Goal: Task Accomplishment & Management: Use online tool/utility

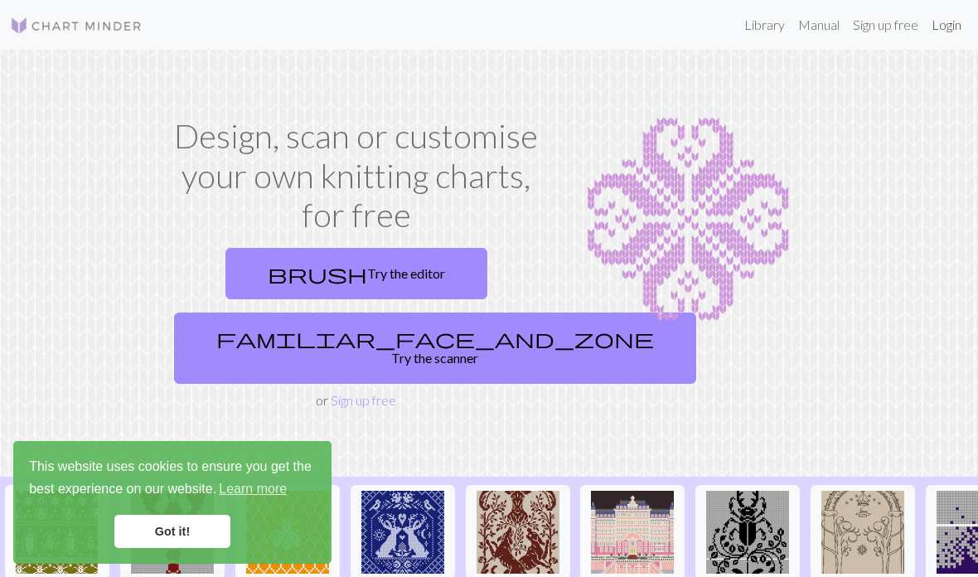
click at [943, 31] on link "Login" at bounding box center [946, 24] width 43 height 33
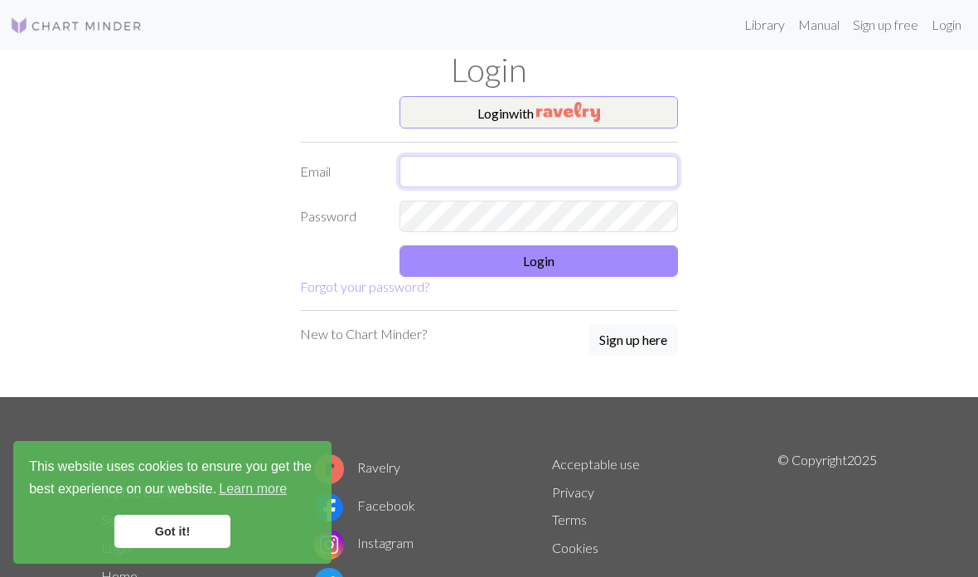
click at [435, 170] on input "text" at bounding box center [539, 172] width 279 height 32
type input "[EMAIL_ADDRESS][PERSON_NAME][DOMAIN_NAME]"
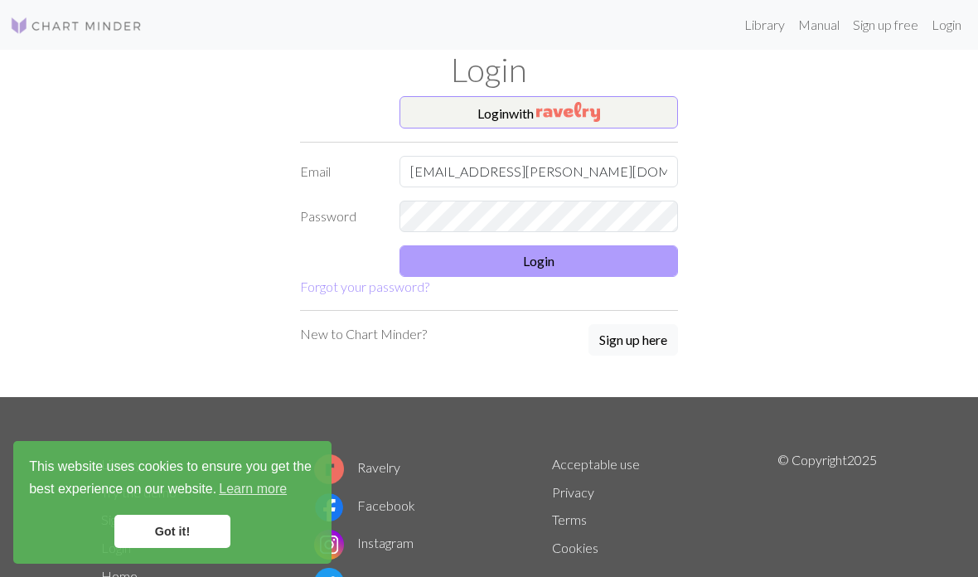
click at [463, 260] on button "Login" at bounding box center [539, 261] width 279 height 32
click at [561, 256] on button "Login" at bounding box center [539, 261] width 279 height 32
click at [476, 263] on button "Login" at bounding box center [539, 261] width 279 height 32
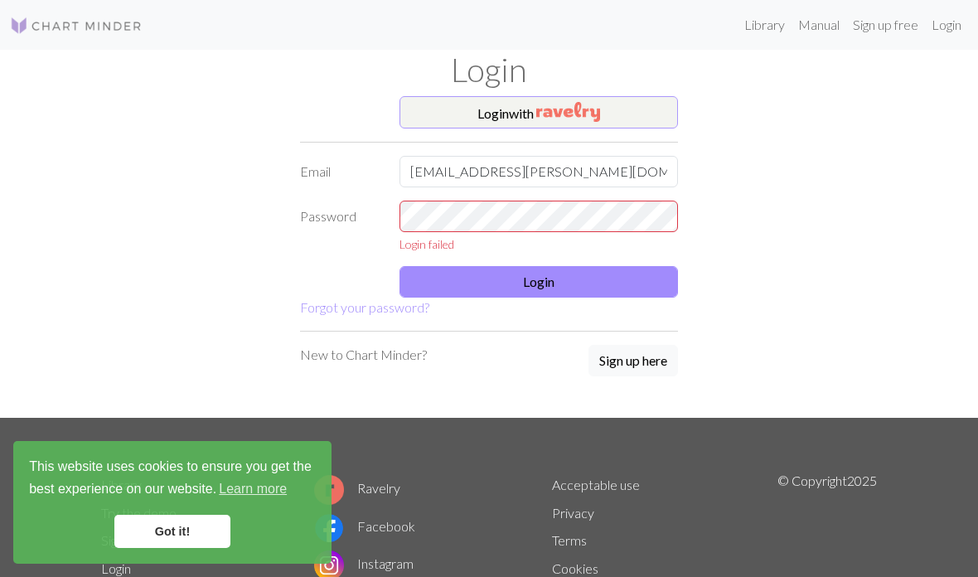
click at [571, 119] on img "button" at bounding box center [569, 112] width 64 height 20
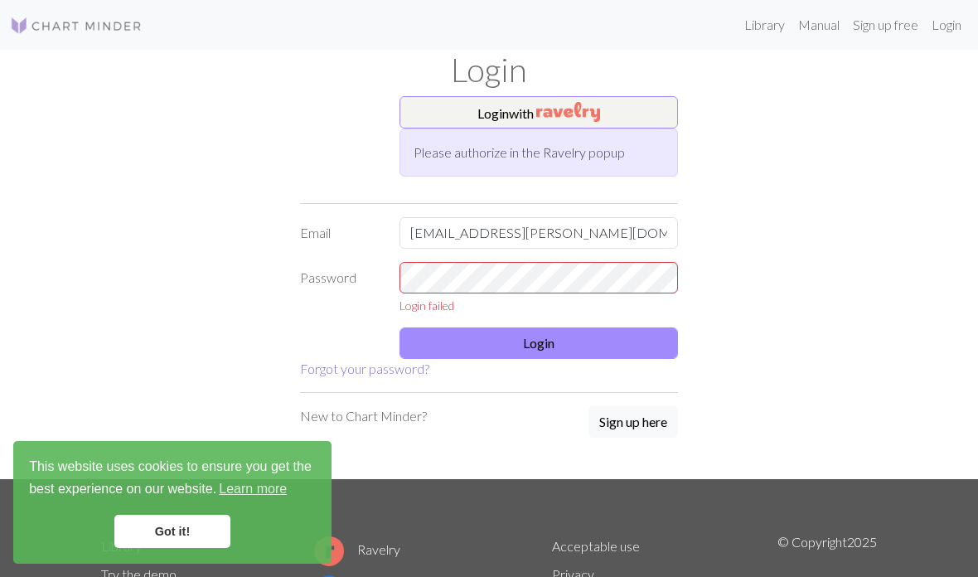
click at [372, 371] on link "Forgot your password?" at bounding box center [364, 369] width 129 height 16
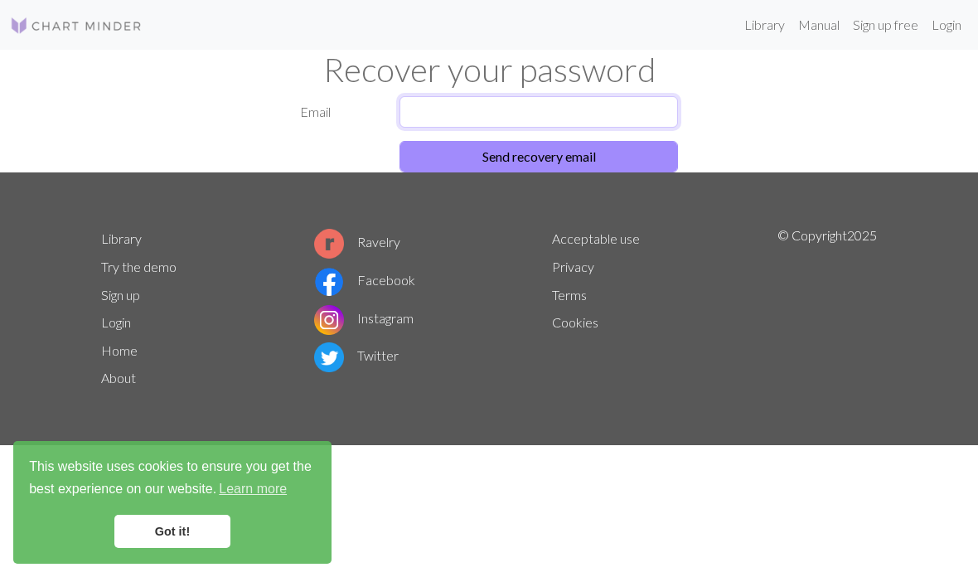
click at [458, 109] on input "text" at bounding box center [539, 112] width 279 height 32
type input "[EMAIL_ADDRESS][PERSON_NAME][DOMAIN_NAME]"
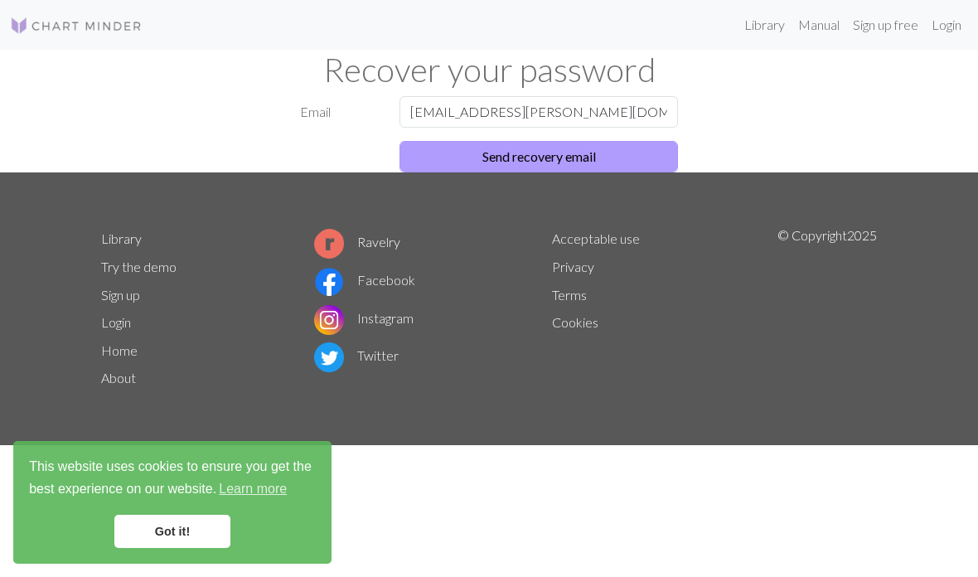
click at [462, 158] on button "Send recovery email" at bounding box center [539, 157] width 279 height 32
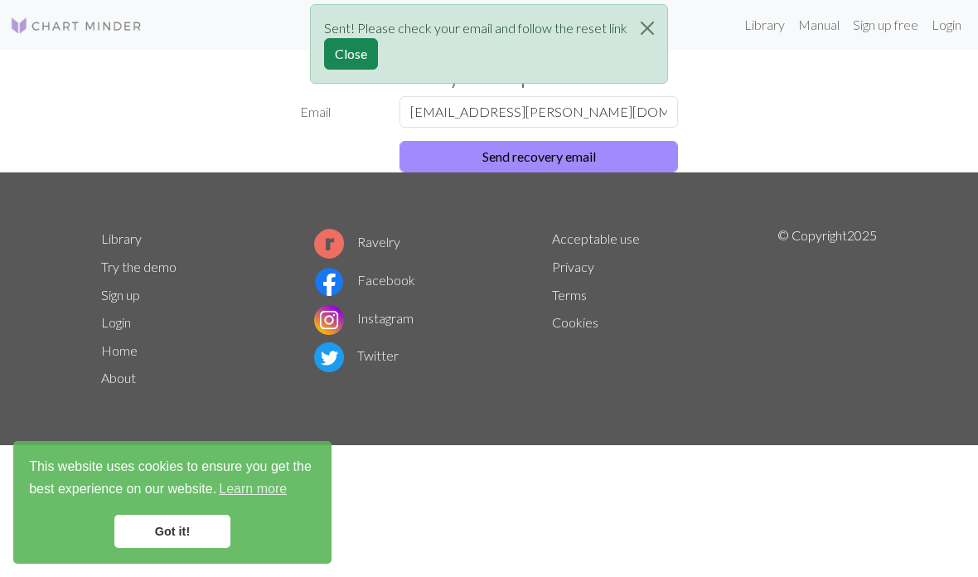
click at [491, 186] on footer "Library Try the demo Sign up Login Home About Ravelry Facebook Instagram Twitte…" at bounding box center [489, 309] width 978 height 274
click at [457, 162] on button "Send recovery email" at bounding box center [539, 157] width 279 height 32
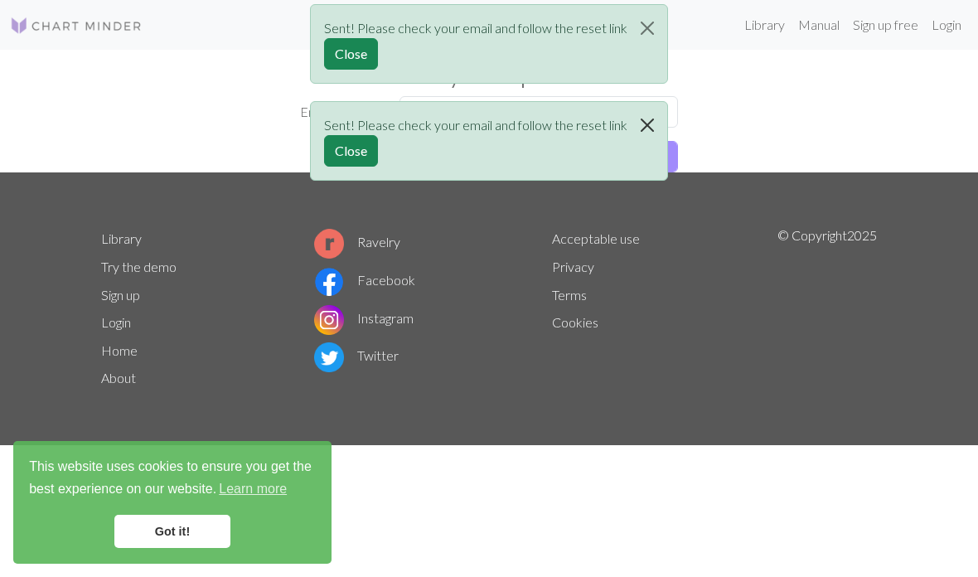
click at [662, 119] on button "Close" at bounding box center [648, 125] width 40 height 46
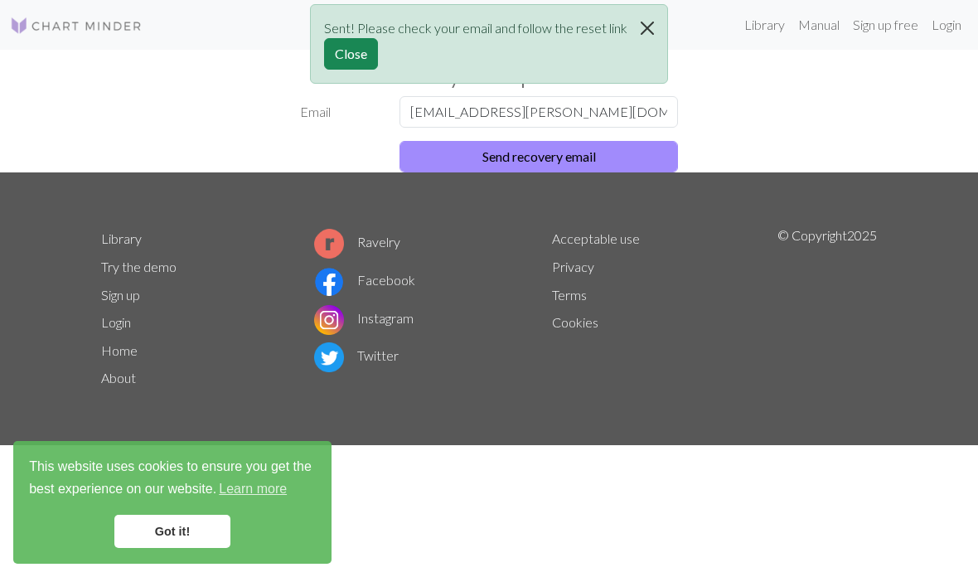
click at [649, 19] on button "Close" at bounding box center [648, 28] width 40 height 46
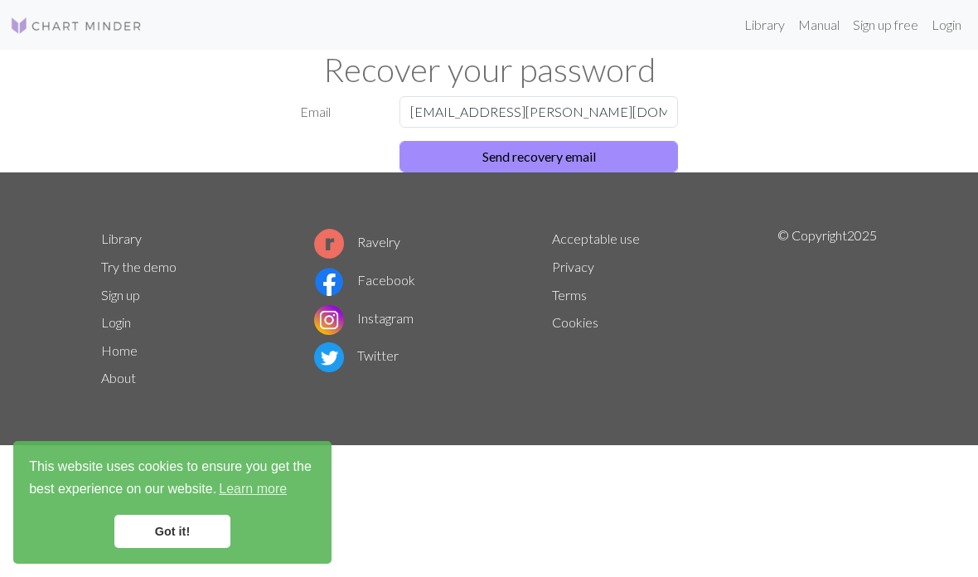
click at [100, 23] on img at bounding box center [76, 26] width 133 height 20
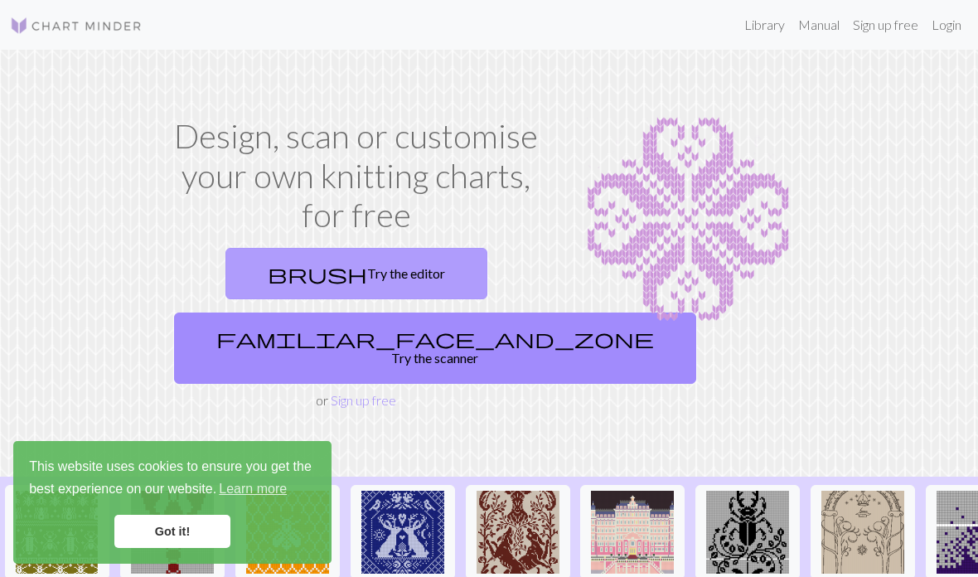
click at [357, 271] on link "brush Try the editor" at bounding box center [357, 273] width 262 height 51
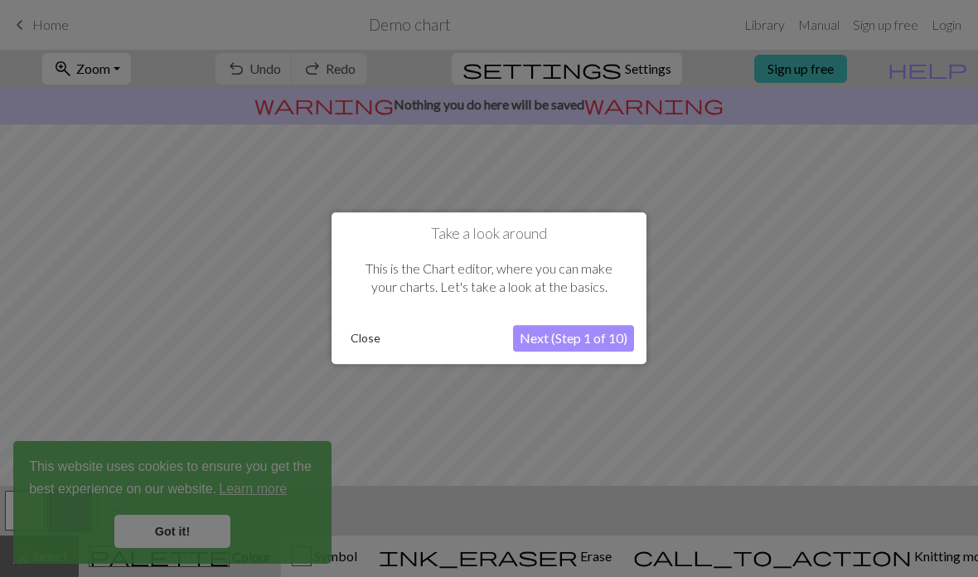
click at [371, 338] on button "Close" at bounding box center [365, 339] width 43 height 25
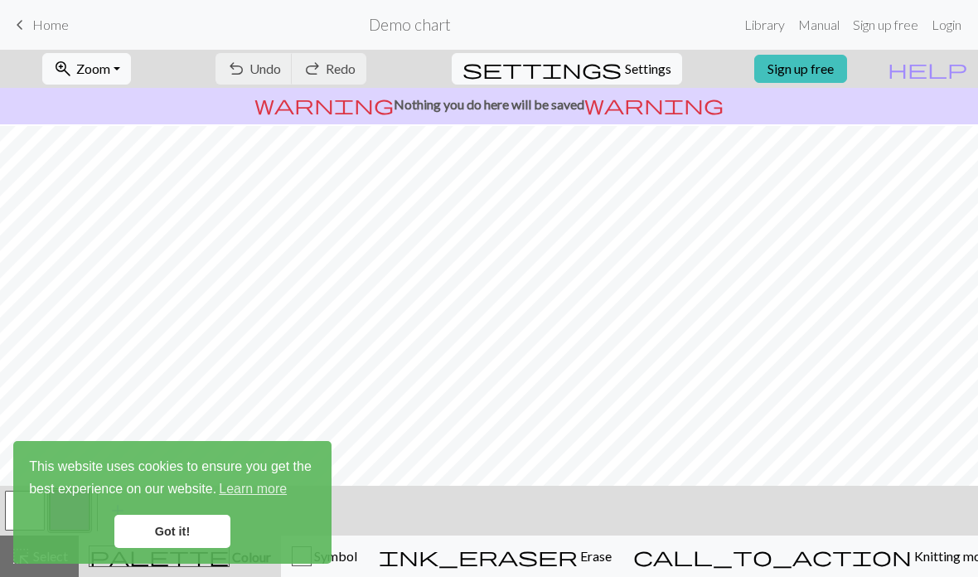
scroll to position [244, 0]
click at [166, 536] on link "Got it!" at bounding box center [172, 531] width 116 height 33
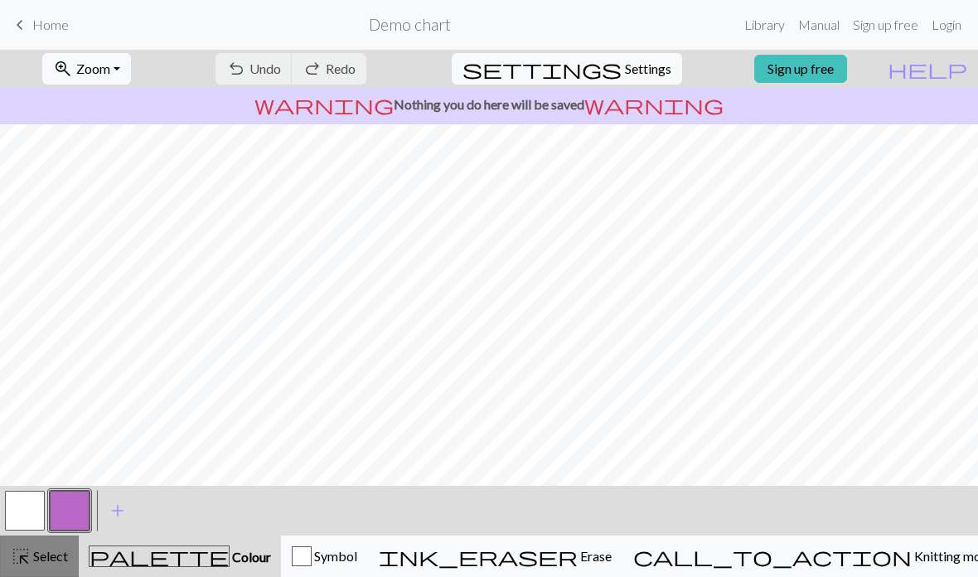
click at [32, 571] on button "highlight_alt Select Select" at bounding box center [39, 556] width 79 height 41
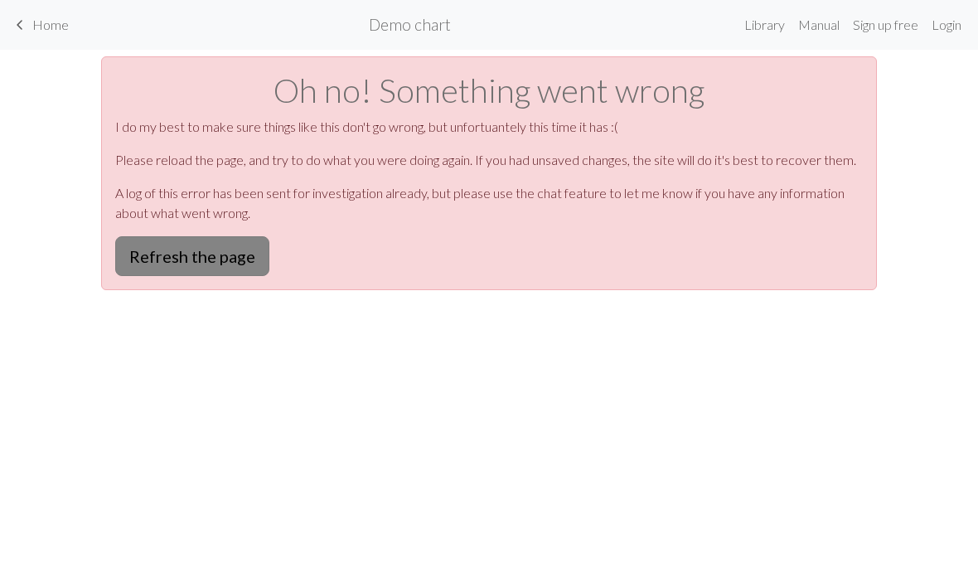
click at [166, 245] on button "Refresh the page" at bounding box center [192, 256] width 154 height 40
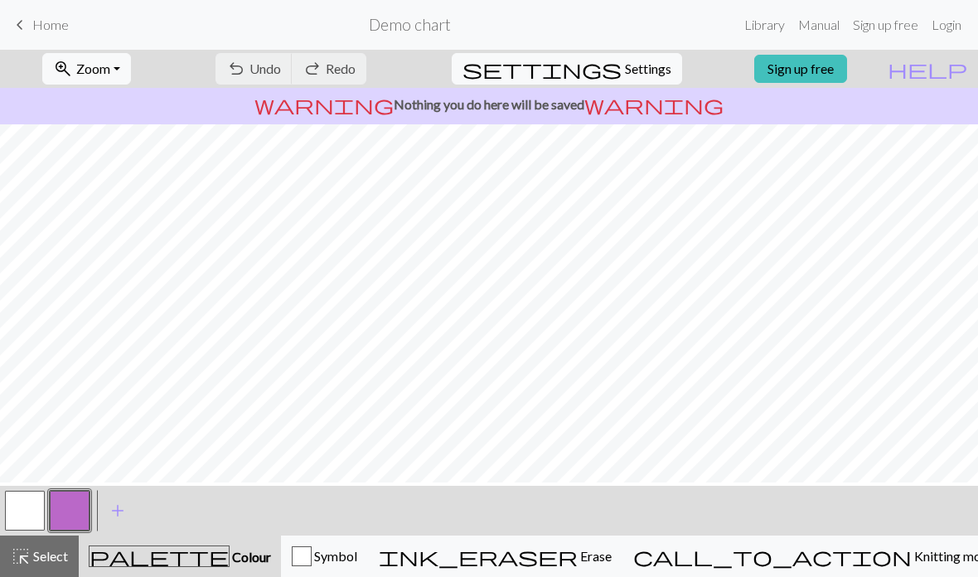
scroll to position [29, 0]
click at [24, 503] on button "button" at bounding box center [25, 511] width 40 height 40
click at [827, 72] on link "Sign up free" at bounding box center [801, 69] width 93 height 28
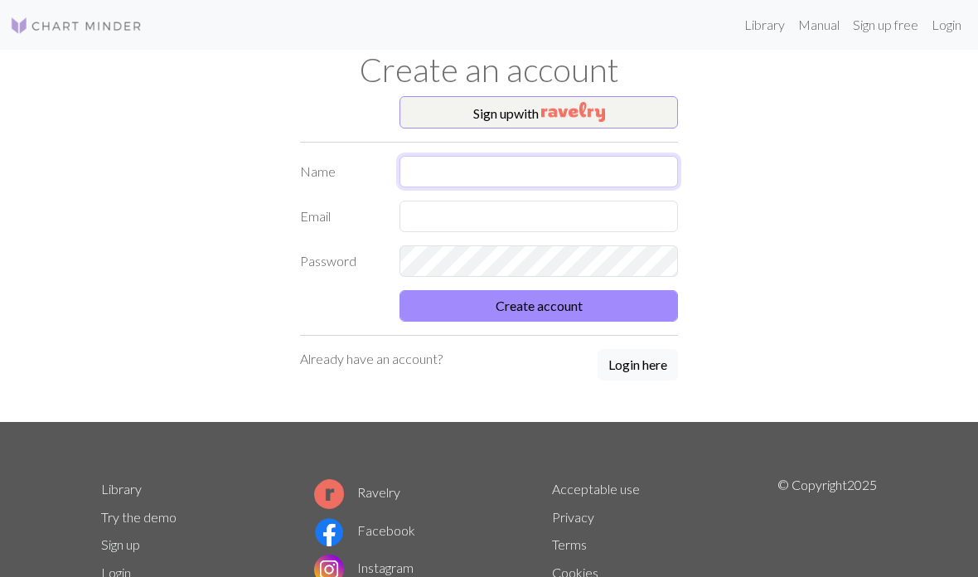
click at [564, 178] on input "text" at bounding box center [539, 172] width 279 height 32
type input "vecune"
click at [437, 213] on input "text" at bounding box center [539, 217] width 279 height 32
type input "[EMAIL_ADDRESS][PERSON_NAME][DOMAIN_NAME]"
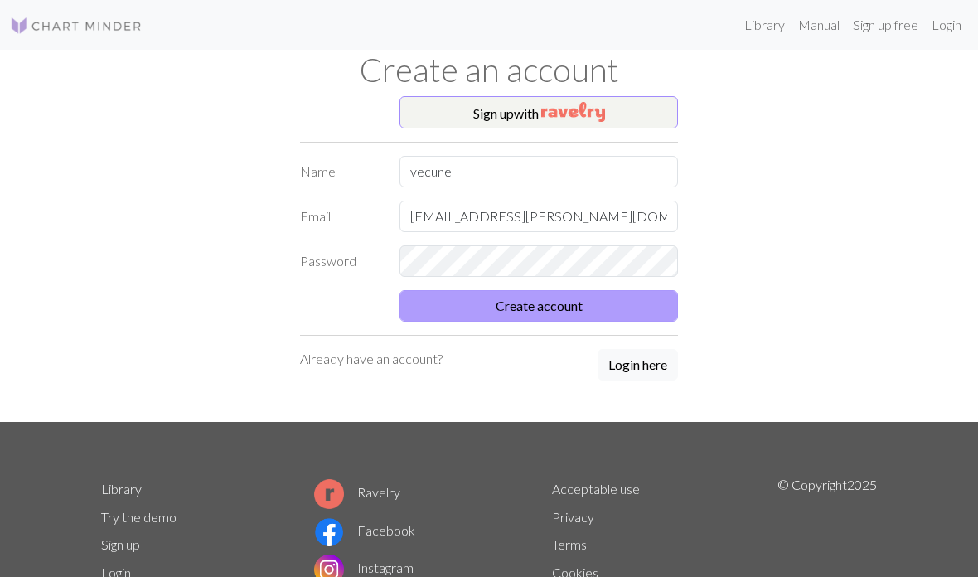
click at [571, 308] on button "Create account" at bounding box center [539, 306] width 279 height 32
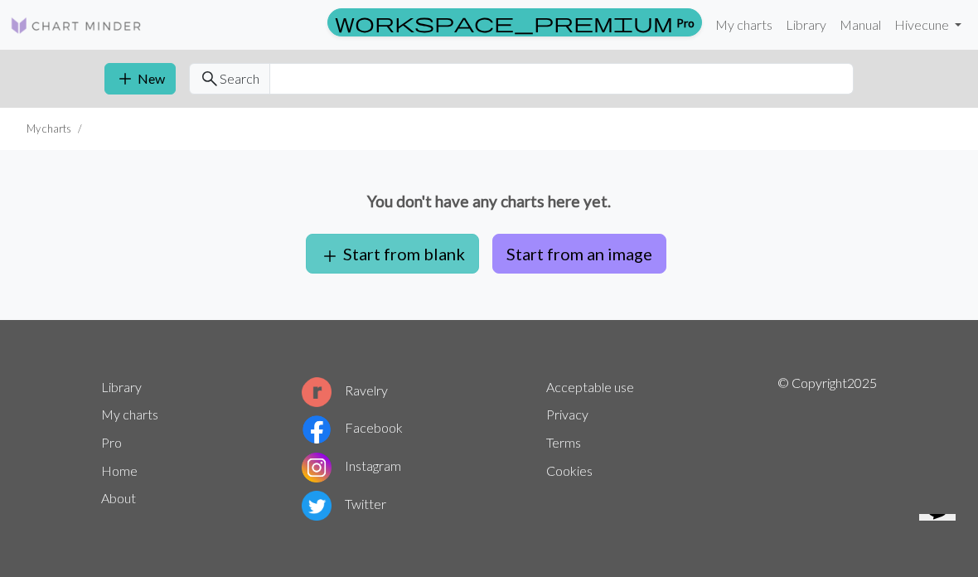
click at [358, 269] on button "add Start from blank" at bounding box center [392, 254] width 173 height 40
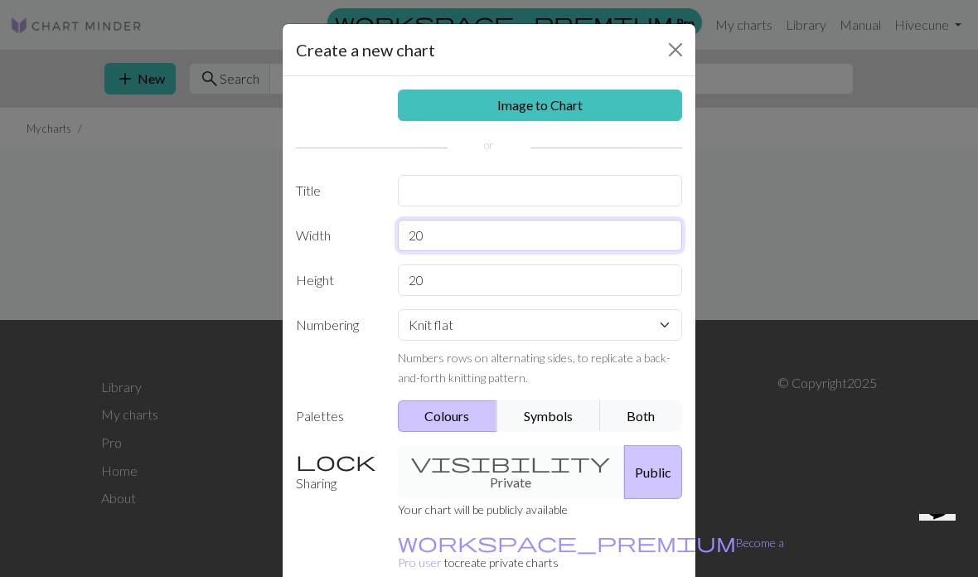
click at [405, 236] on input "20" at bounding box center [540, 236] width 285 height 32
type input "20"
click at [474, 275] on input "20" at bounding box center [540, 281] width 285 height 32
type input "24"
click at [497, 464] on div "visibility Private Public" at bounding box center [540, 472] width 305 height 54
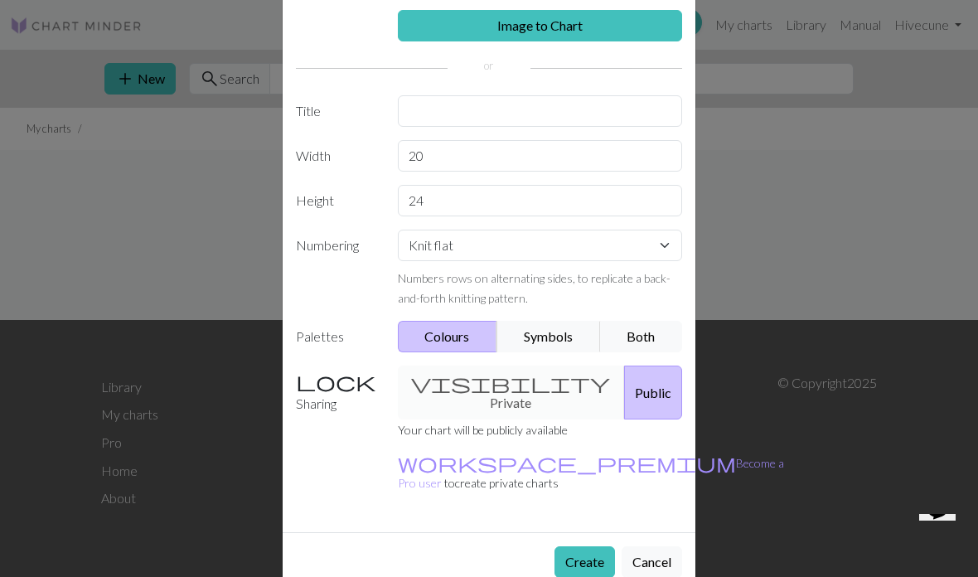
scroll to position [77, 0]
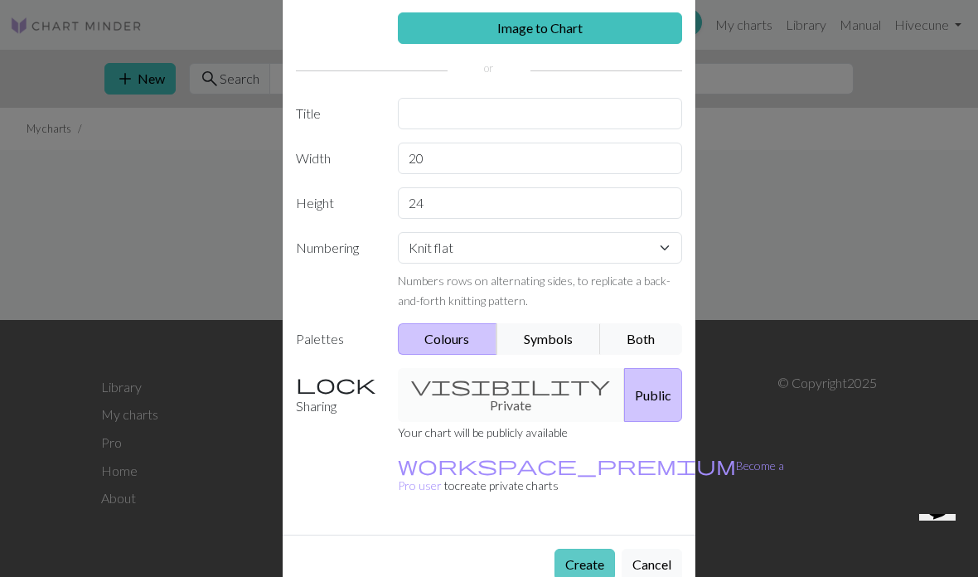
click at [574, 549] on button "Create" at bounding box center [585, 565] width 61 height 32
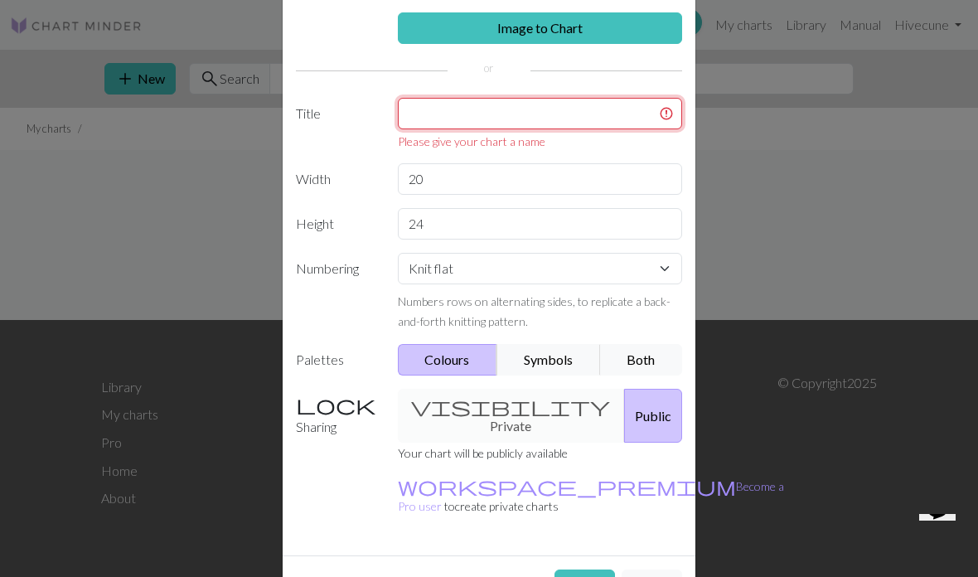
click at [559, 108] on input "text" at bounding box center [540, 114] width 285 height 32
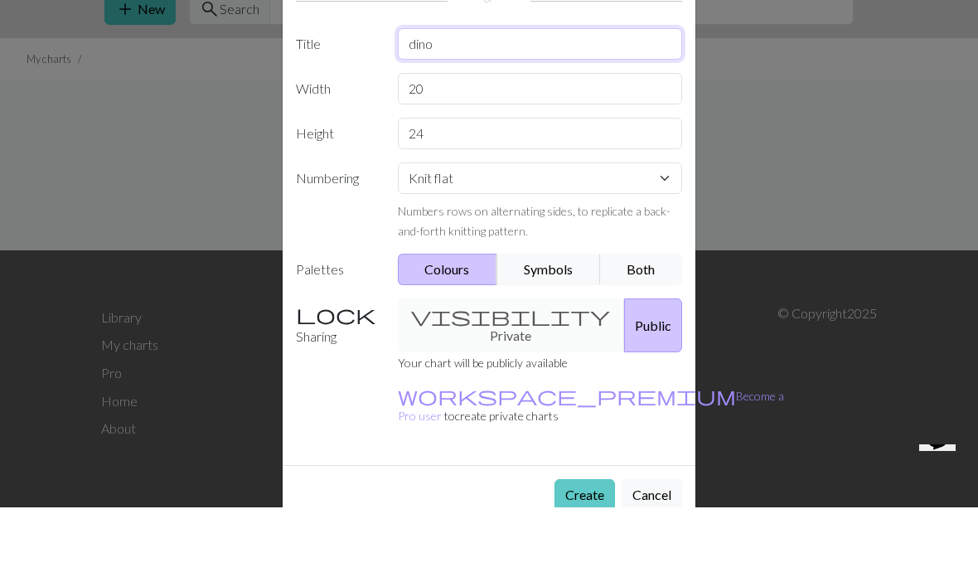
type input "dino"
click at [576, 549] on button "Create" at bounding box center [585, 565] width 61 height 32
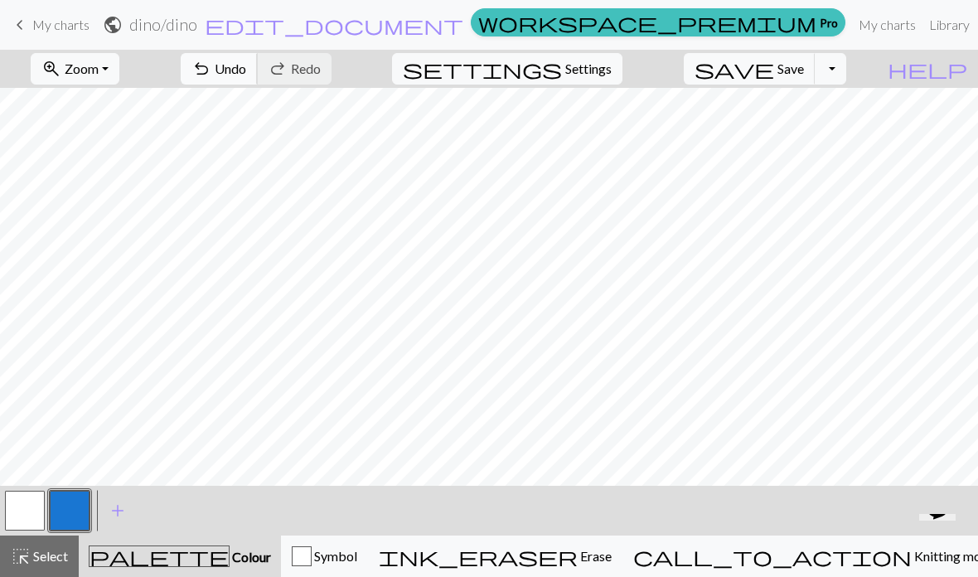
click at [258, 64] on button "undo Undo Undo" at bounding box center [219, 69] width 77 height 32
click at [847, 75] on button "Toggle Dropdown" at bounding box center [831, 69] width 32 height 32
click at [425, 33] on span "edit_document" at bounding box center [334, 24] width 259 height 23
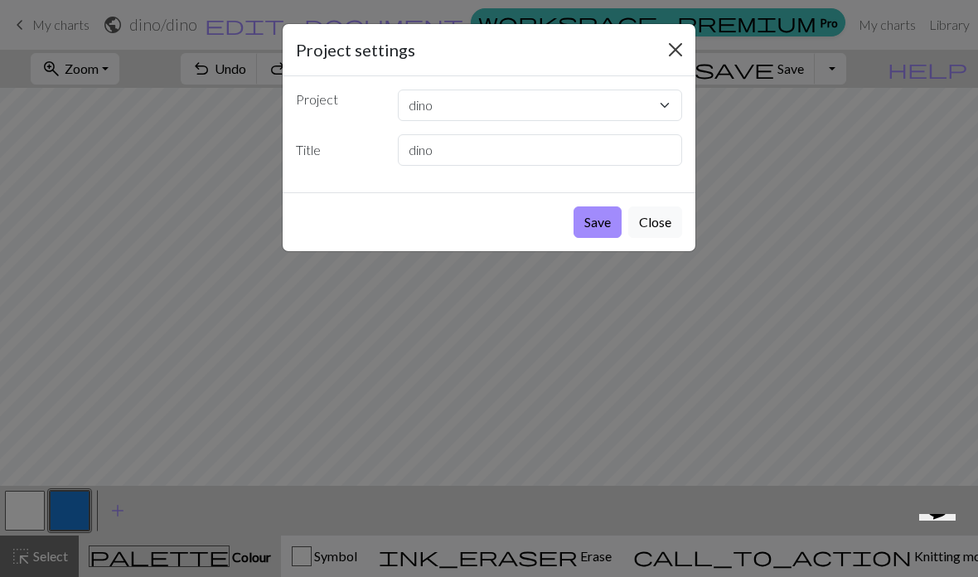
click at [686, 48] on button "Close" at bounding box center [676, 49] width 27 height 27
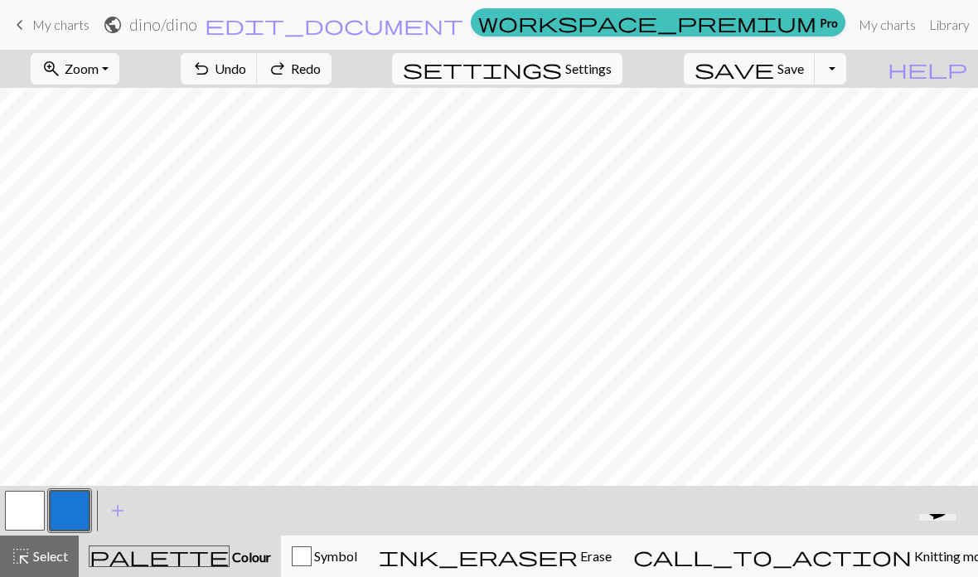
click at [609, 74] on span "Settings" at bounding box center [589, 69] width 46 height 20
select select "aran"
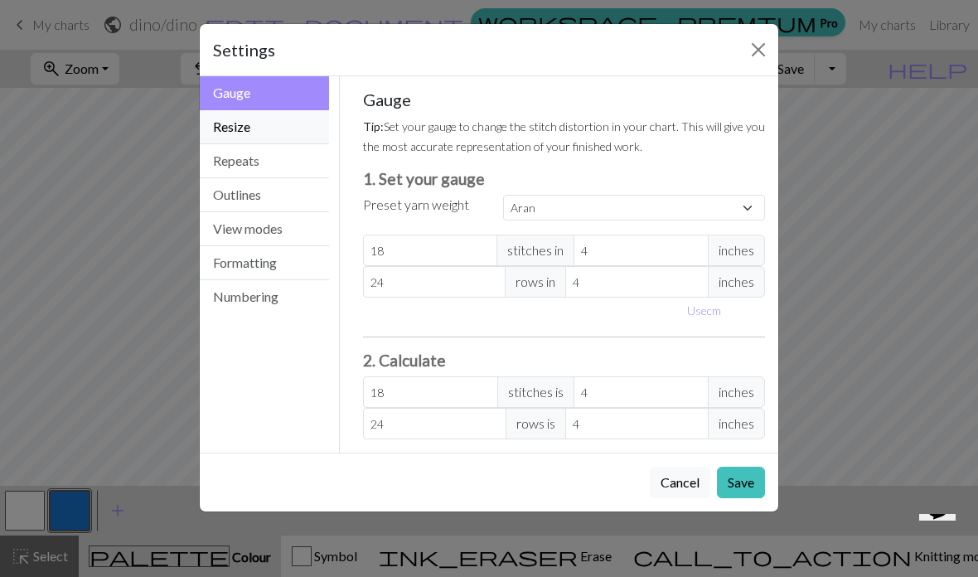
click at [245, 131] on button "Resize" at bounding box center [264, 127] width 129 height 34
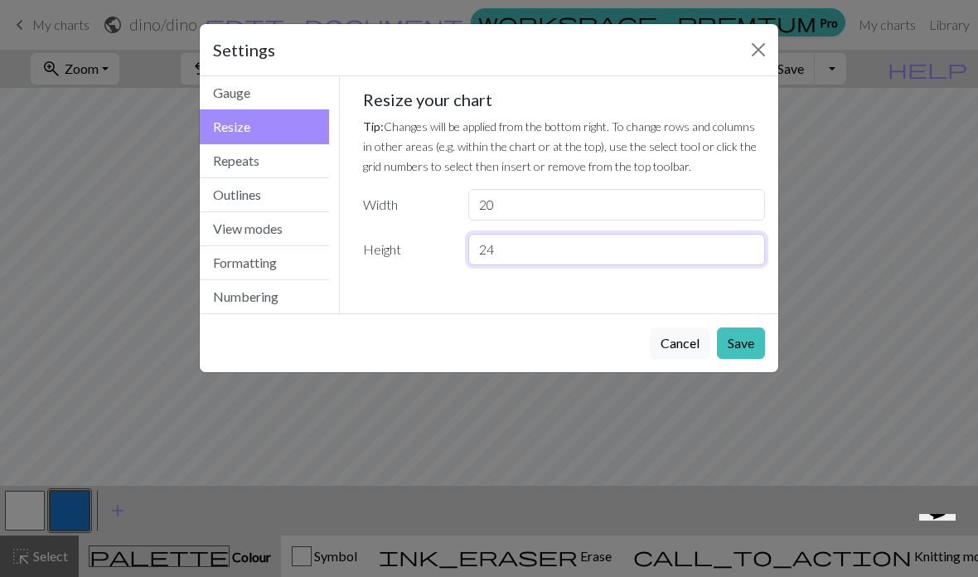
click at [524, 236] on input "24" at bounding box center [617, 250] width 297 height 32
click at [503, 249] on input "24" at bounding box center [617, 250] width 297 height 32
type input "26"
click at [511, 206] on input "20" at bounding box center [617, 205] width 297 height 32
type input "26"
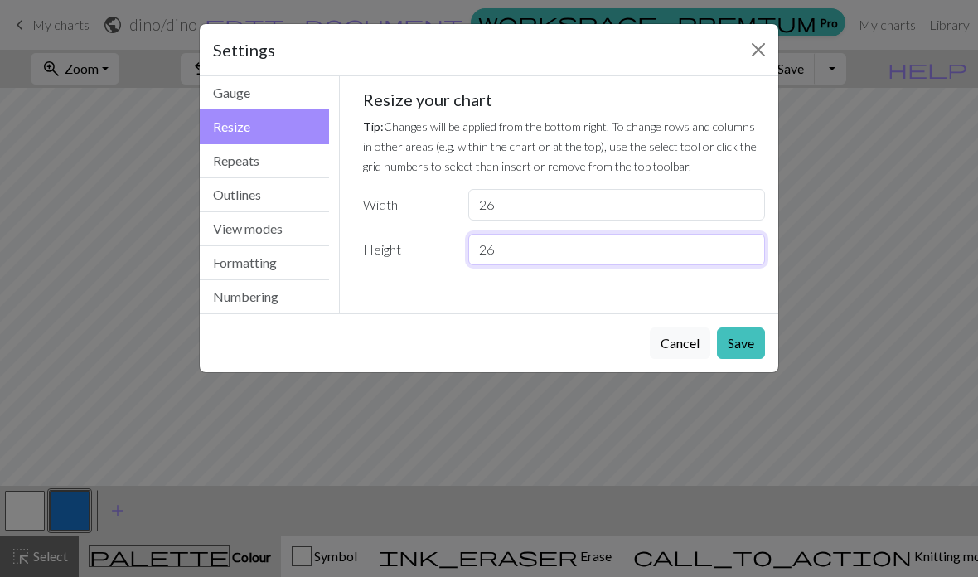
click at [538, 265] on input "26" at bounding box center [617, 250] width 297 height 32
type input "28"
click at [752, 350] on button "Save" at bounding box center [741, 344] width 48 height 32
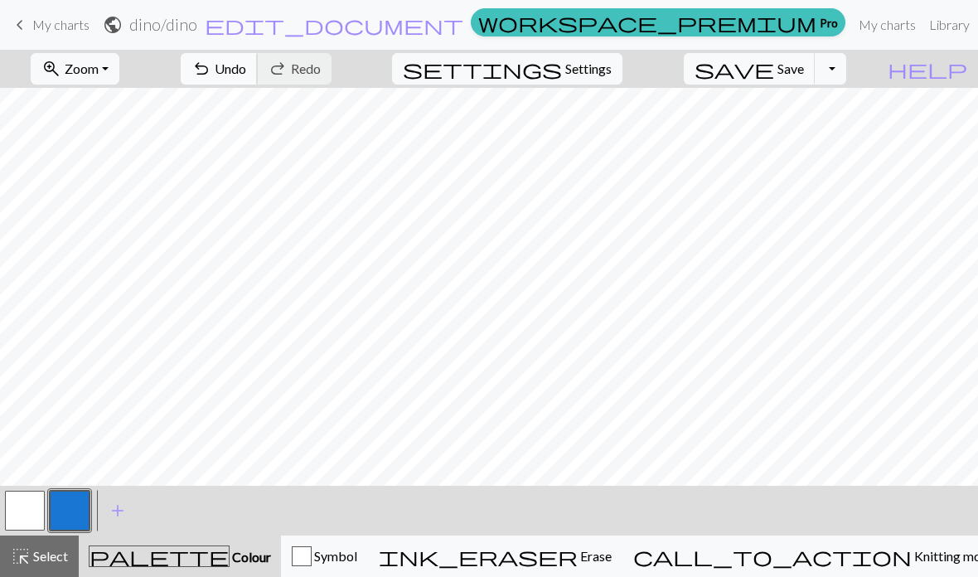
click at [211, 70] on span "undo" at bounding box center [202, 68] width 20 height 23
click at [246, 67] on span "Undo" at bounding box center [231, 69] width 32 height 16
click at [321, 68] on span "Redo" at bounding box center [306, 69] width 30 height 16
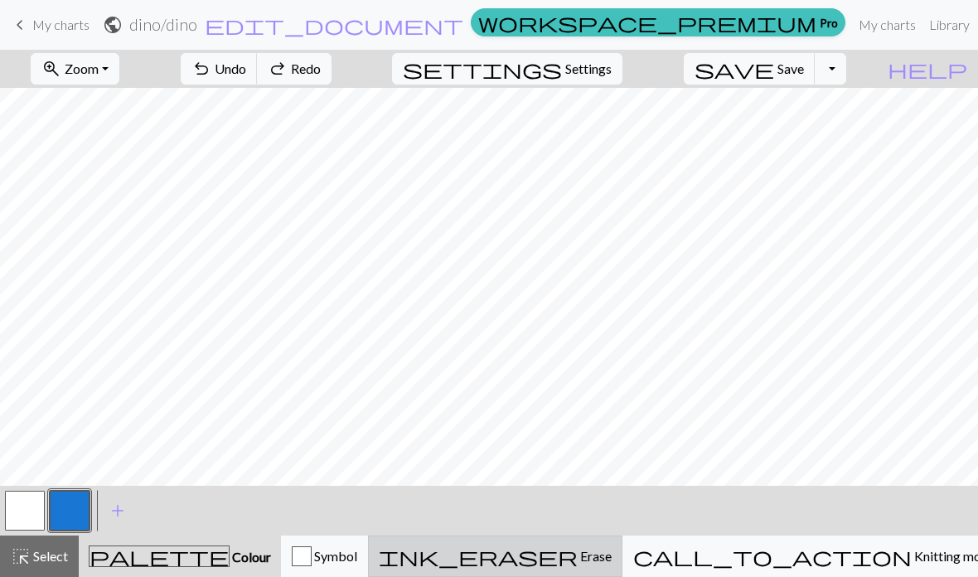
click at [612, 565] on div "ink_eraser Erase Erase" at bounding box center [495, 556] width 233 height 20
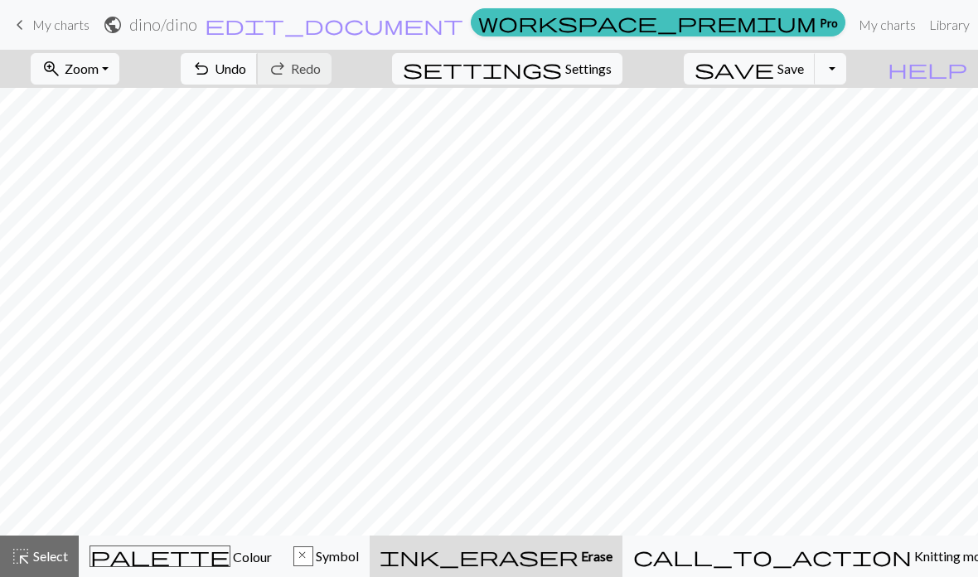
click at [246, 66] on span "Undo" at bounding box center [231, 69] width 32 height 16
click at [211, 74] on span "undo" at bounding box center [202, 68] width 20 height 23
click at [321, 63] on span "Redo" at bounding box center [306, 69] width 30 height 16
click at [579, 549] on span "ink_eraser" at bounding box center [479, 556] width 199 height 23
click at [370, 543] on button "x Symbol" at bounding box center [326, 556] width 87 height 41
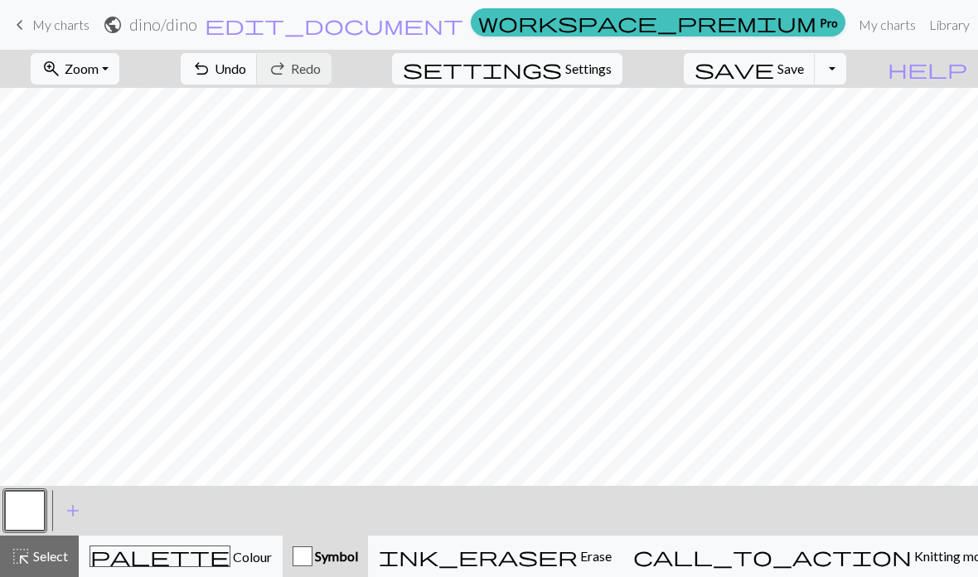
click at [313, 549] on div "button" at bounding box center [303, 556] width 20 height 20
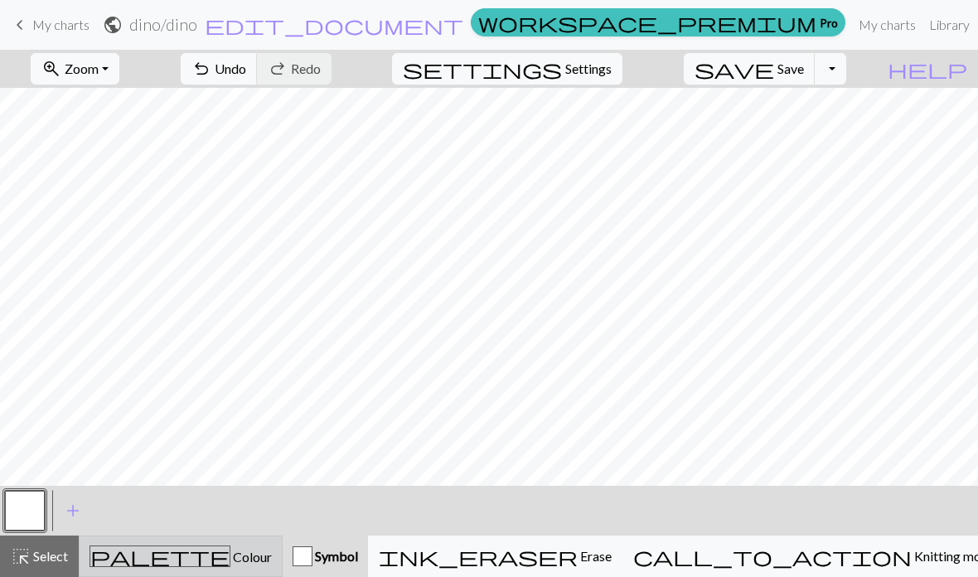
click at [158, 550] on div "palette Colour Colour" at bounding box center [181, 557] width 182 height 22
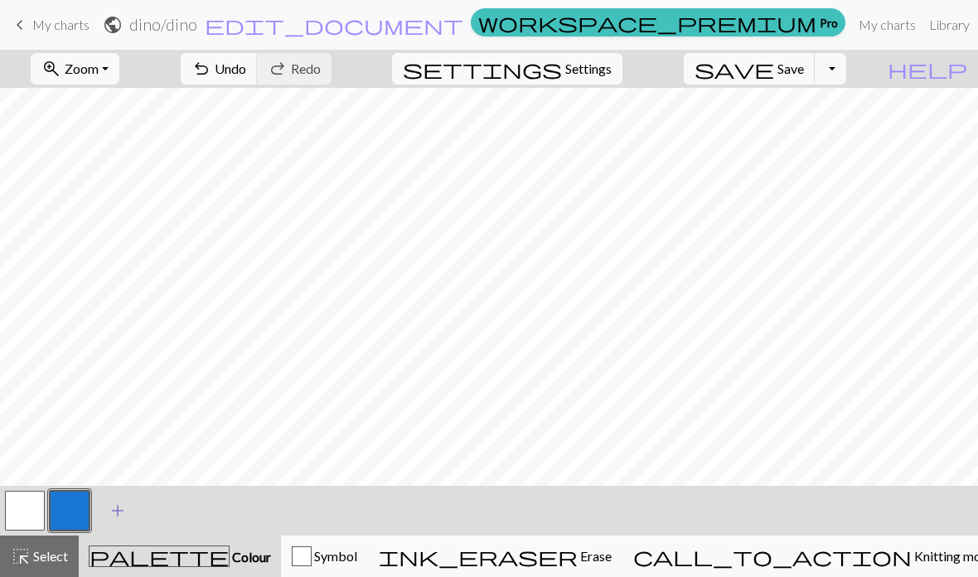
click at [122, 504] on span "add" at bounding box center [118, 510] width 20 height 23
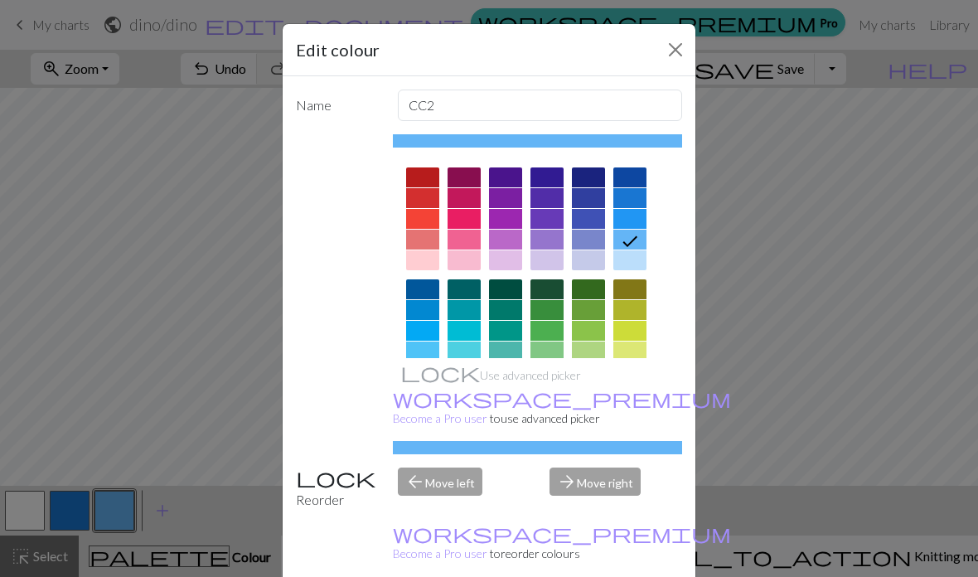
click at [464, 236] on div at bounding box center [464, 240] width 33 height 20
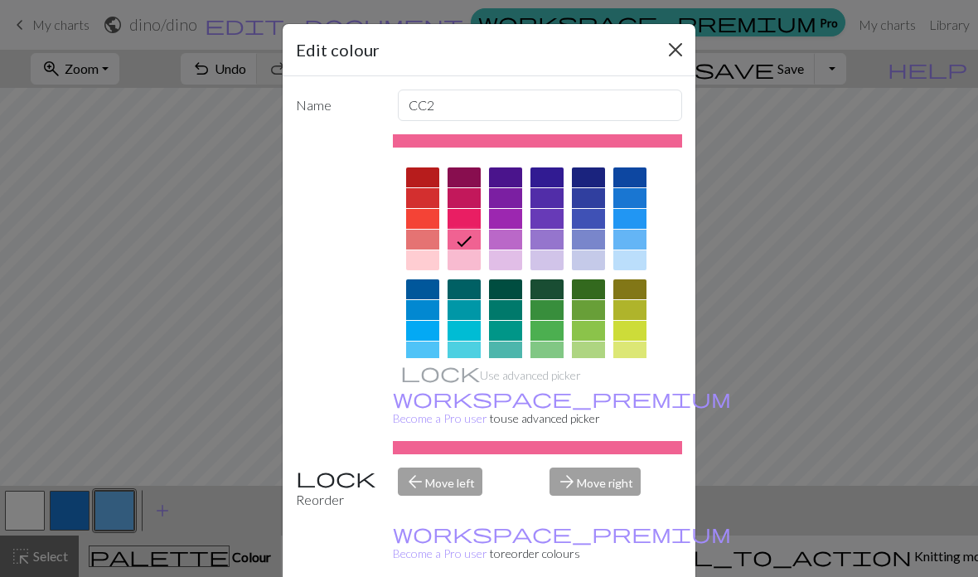
click at [671, 54] on button "Close" at bounding box center [676, 49] width 27 height 27
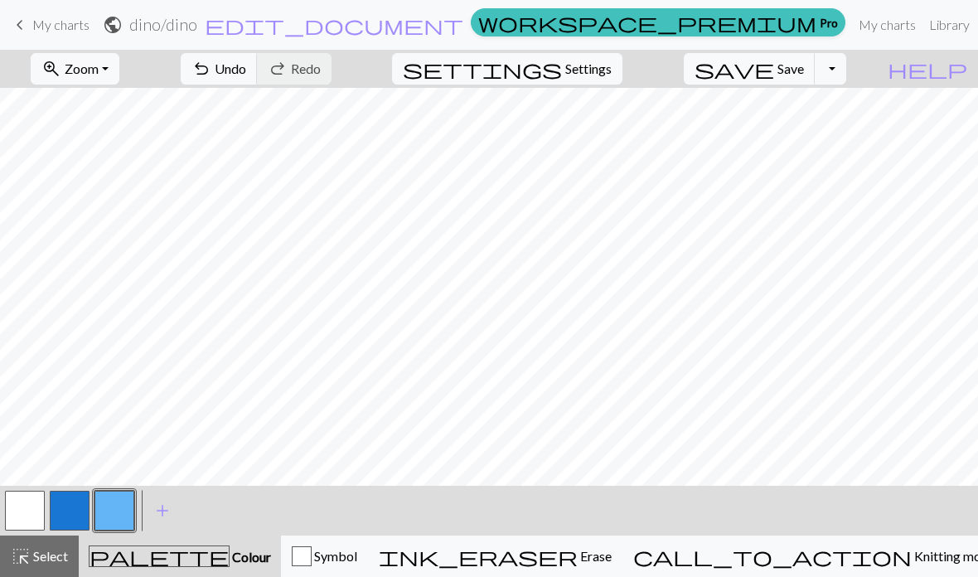
click at [115, 506] on button "button" at bounding box center [115, 511] width 40 height 40
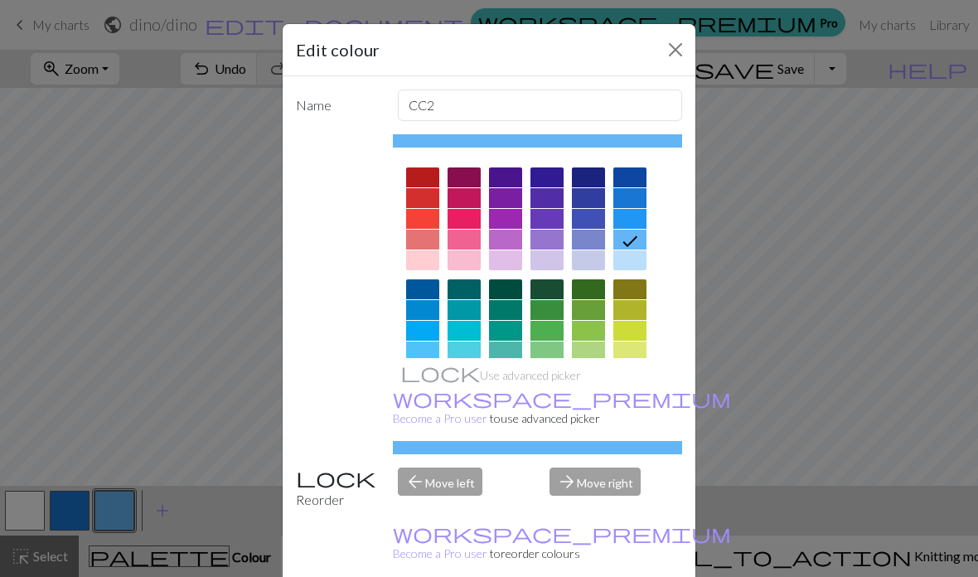
click at [468, 242] on div at bounding box center [464, 240] width 33 height 20
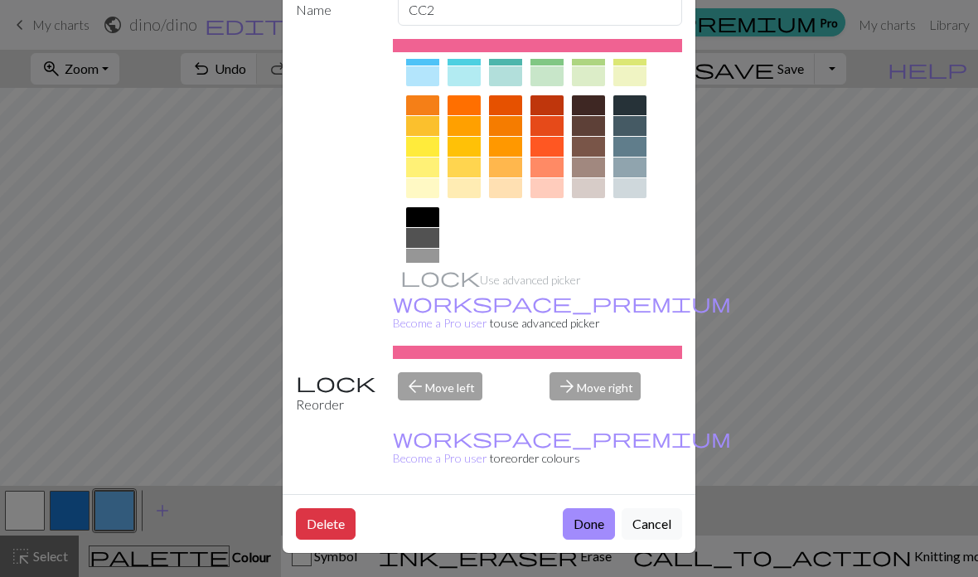
scroll to position [108, 0]
click at [590, 519] on button "Done" at bounding box center [589, 524] width 52 height 32
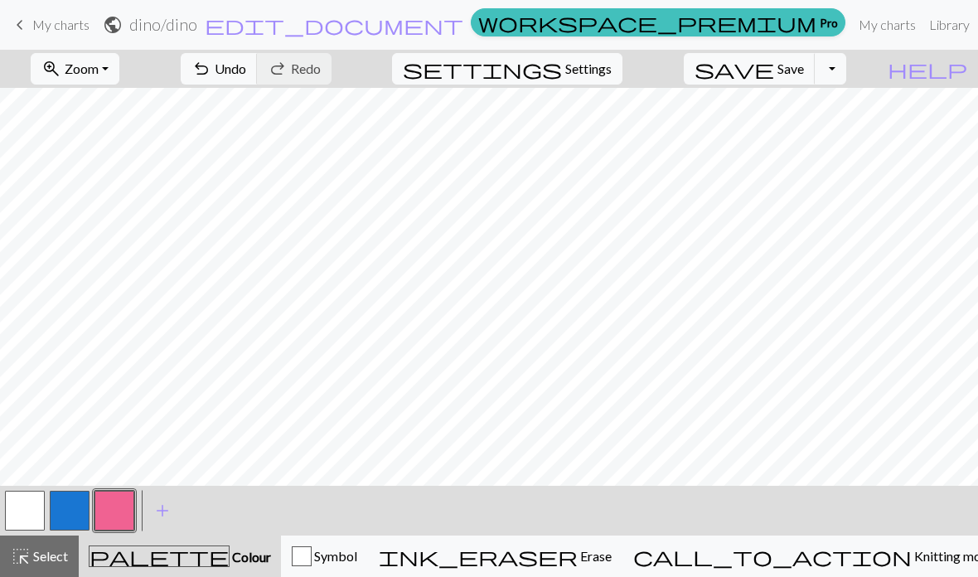
click at [75, 511] on button "button" at bounding box center [70, 511] width 40 height 40
click at [74, 507] on button "button" at bounding box center [70, 511] width 40 height 40
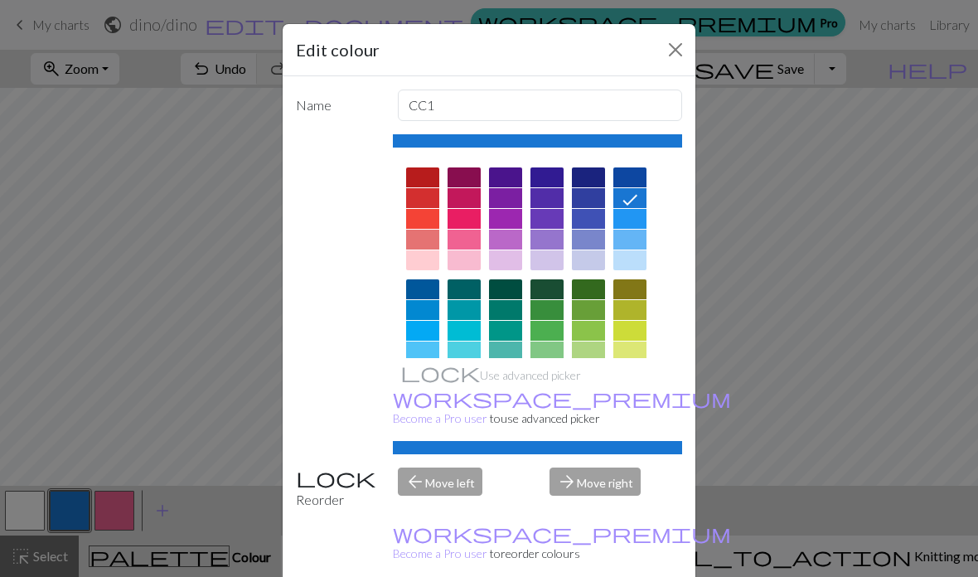
click at [629, 260] on div at bounding box center [630, 260] width 33 height 20
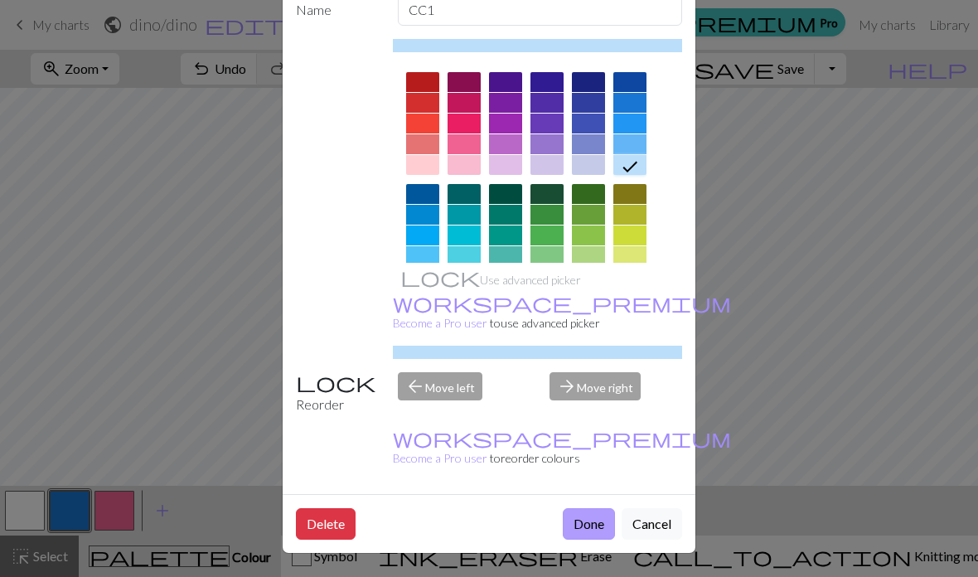
click at [579, 517] on button "Done" at bounding box center [589, 524] width 52 height 32
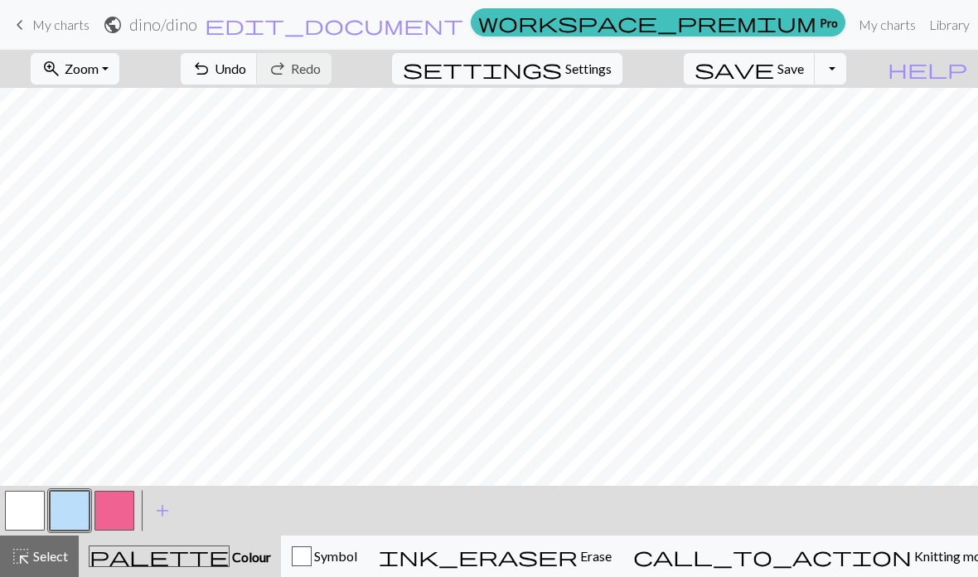
click at [29, 512] on button "button" at bounding box center [25, 511] width 40 height 40
click at [70, 512] on button "button" at bounding box center [70, 511] width 40 height 40
click at [119, 521] on button "button" at bounding box center [115, 511] width 40 height 40
click at [37, 490] on div at bounding box center [24, 510] width 45 height 45
click at [32, 499] on button "button" at bounding box center [25, 511] width 40 height 40
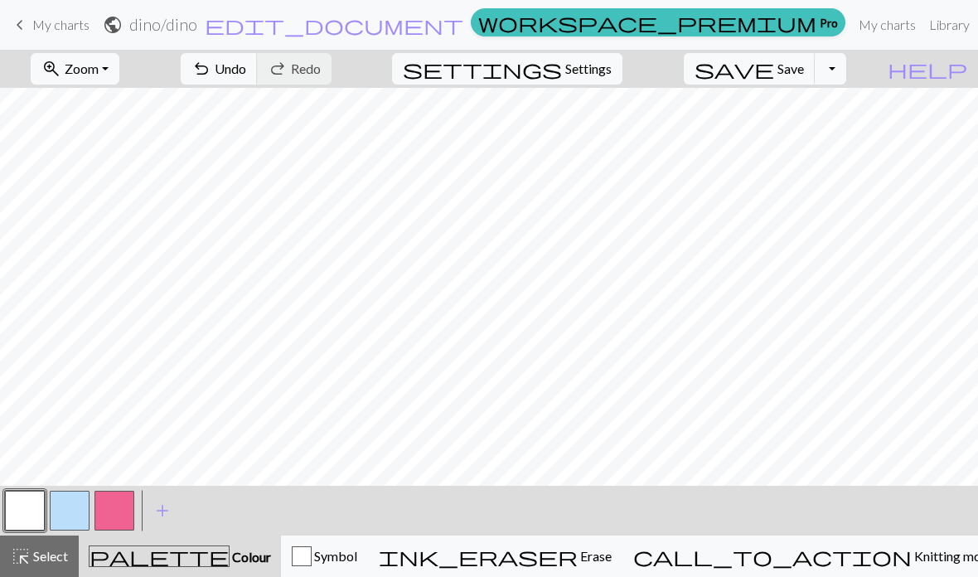
click at [111, 518] on button "button" at bounding box center [115, 511] width 40 height 40
click at [22, 506] on button "button" at bounding box center [25, 511] width 40 height 40
click at [120, 512] on button "button" at bounding box center [115, 511] width 40 height 40
click at [377, 308] on html "This website uses cookies to ensure you get the best experience on our website.…" at bounding box center [489, 288] width 978 height 577
click at [493, 262] on html "This website uses cookies to ensure you get the best experience on our website.…" at bounding box center [489, 288] width 978 height 577
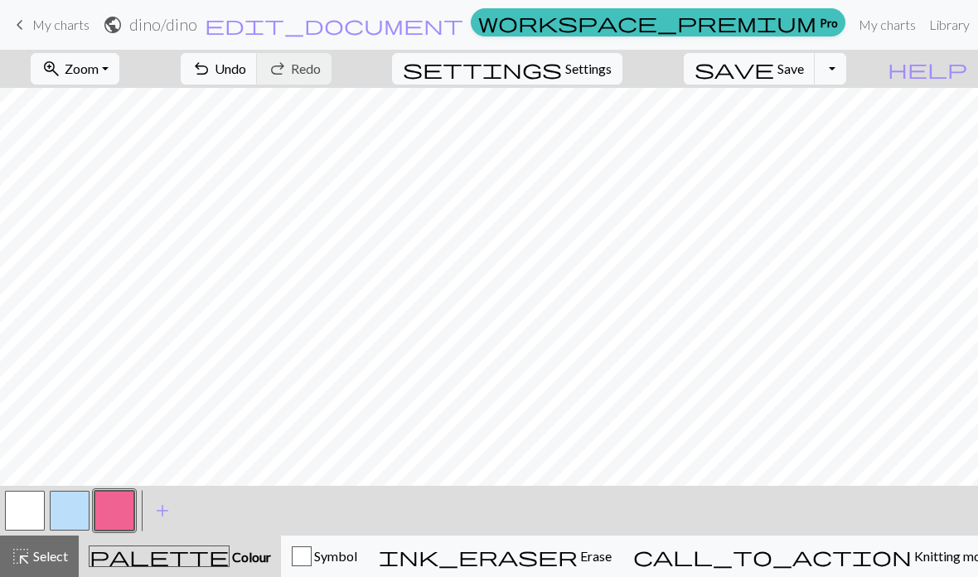
click at [75, 520] on button "button" at bounding box center [70, 511] width 40 height 40
click at [117, 503] on button "button" at bounding box center [115, 511] width 40 height 40
click at [66, 510] on button "button" at bounding box center [70, 511] width 40 height 40
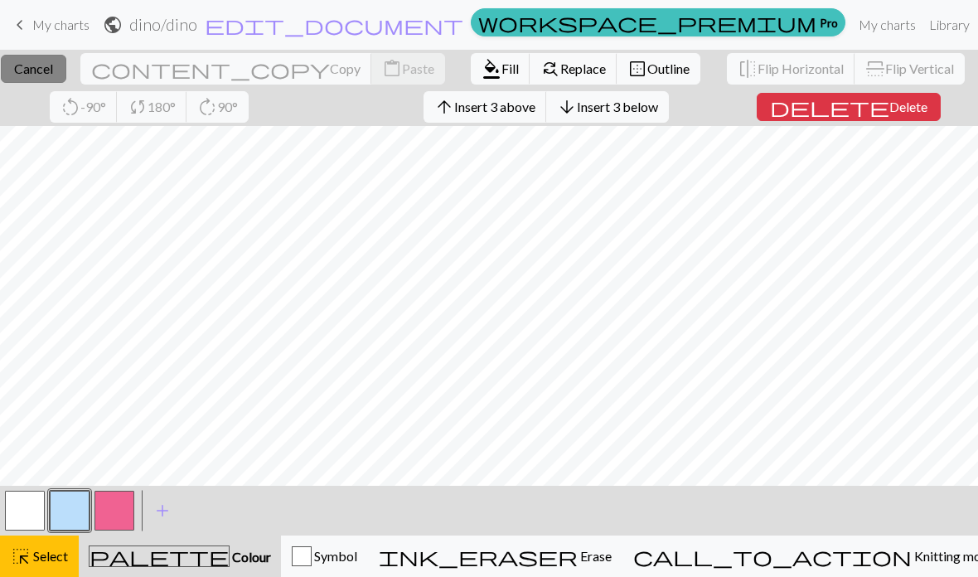
click at [53, 69] on span "Cancel" at bounding box center [33, 69] width 39 height 16
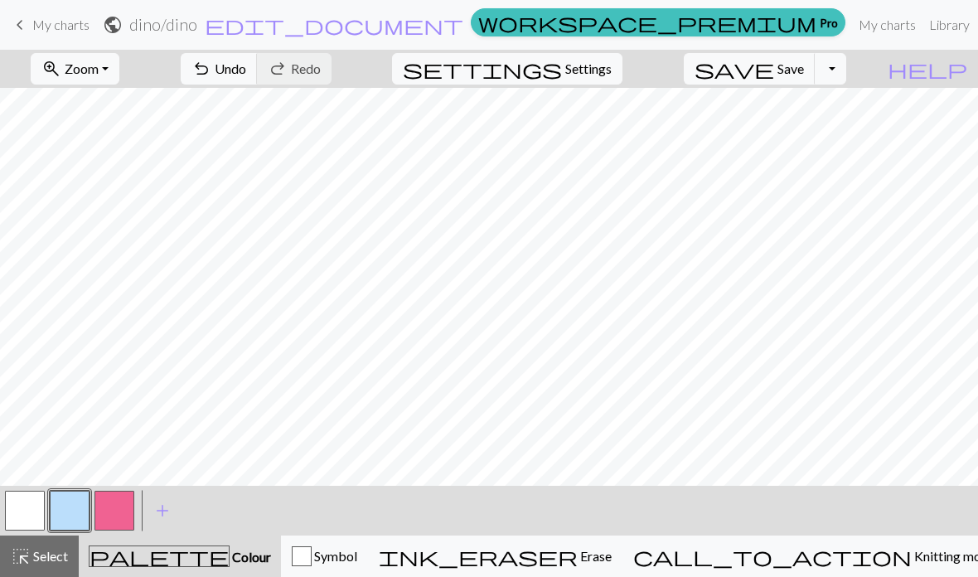
click at [116, 512] on button "button" at bounding box center [115, 511] width 40 height 40
click at [65, 501] on button "button" at bounding box center [70, 511] width 40 height 40
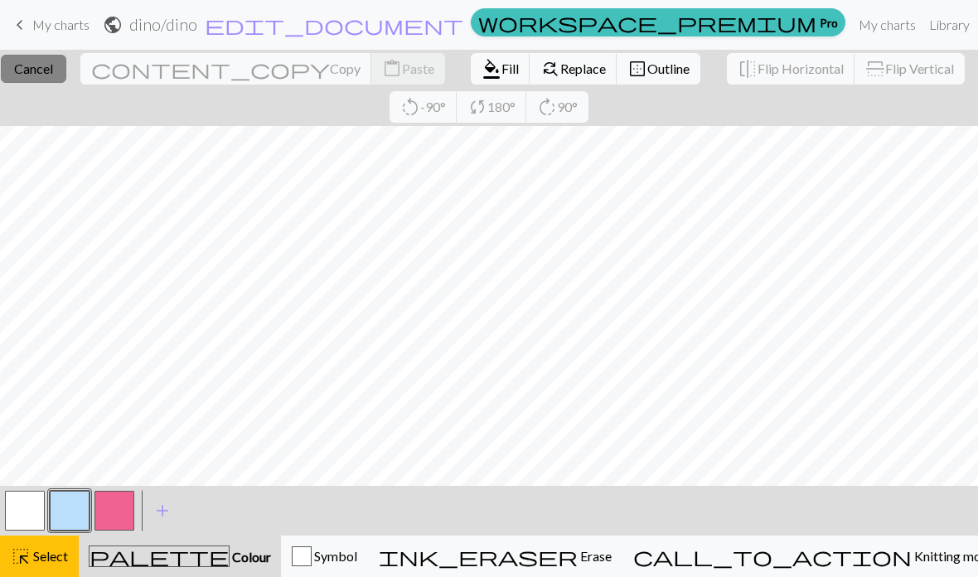
click at [53, 71] on span "Cancel" at bounding box center [33, 69] width 39 height 16
click at [61, 82] on button "close Cancel" at bounding box center [34, 69] width 66 height 28
click at [58, 77] on button "close Cancel" at bounding box center [34, 69] width 66 height 28
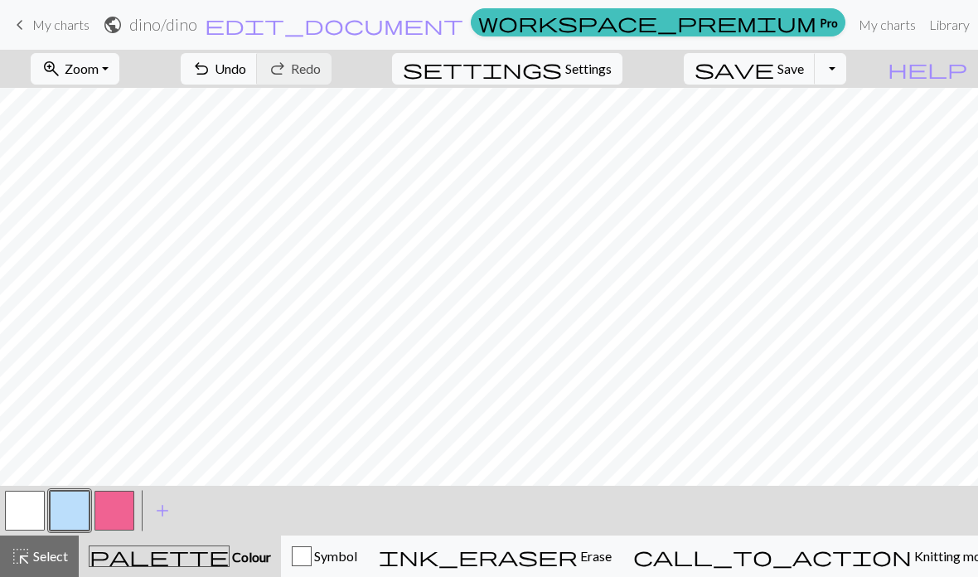
click at [66, 506] on button "button" at bounding box center [70, 511] width 40 height 40
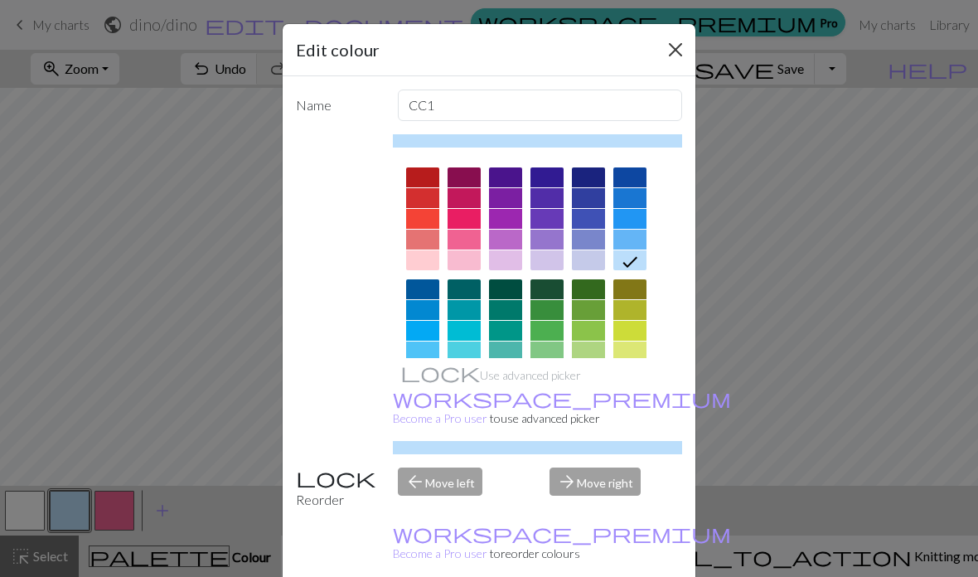
click at [668, 50] on button "Close" at bounding box center [676, 49] width 27 height 27
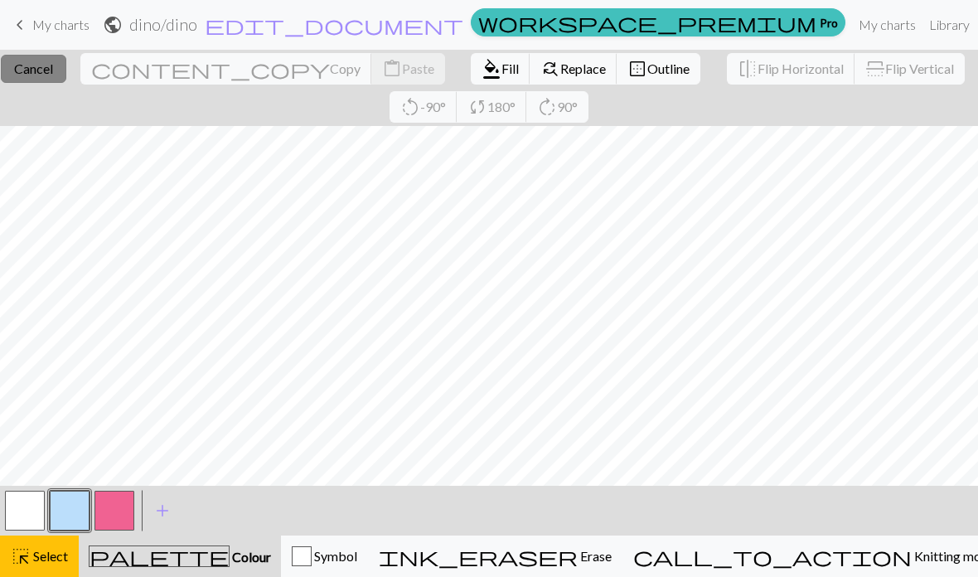
click at [66, 81] on button "close Cancel" at bounding box center [34, 69] width 66 height 28
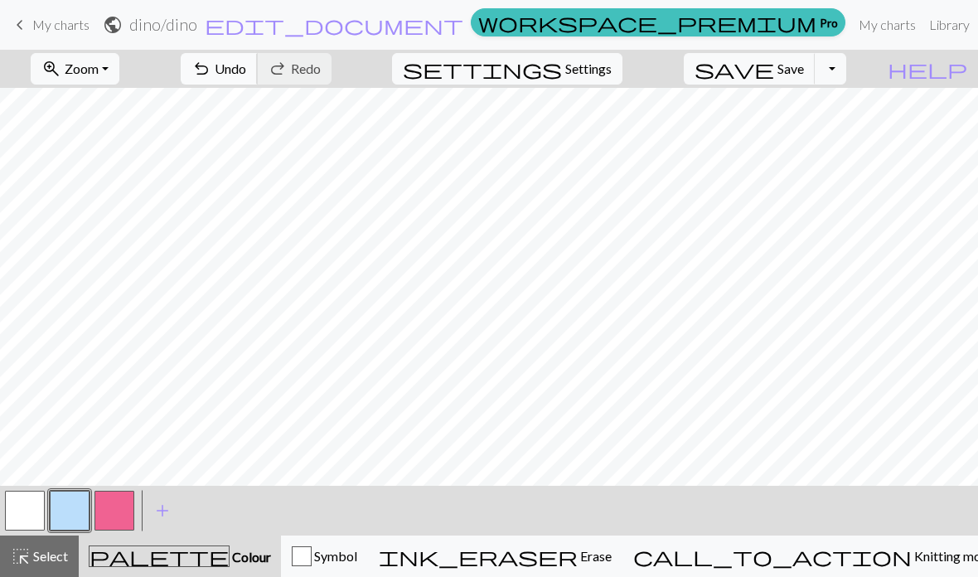
click at [246, 73] on span "Undo" at bounding box center [231, 69] width 32 height 16
click at [847, 69] on button "Toggle Dropdown" at bounding box center [831, 69] width 32 height 32
click at [826, 126] on button "save_alt Download" at bounding box center [709, 132] width 274 height 27
click at [847, 77] on button "Toggle Dropdown" at bounding box center [831, 69] width 32 height 32
click at [804, 75] on span "Save" at bounding box center [791, 69] width 27 height 16
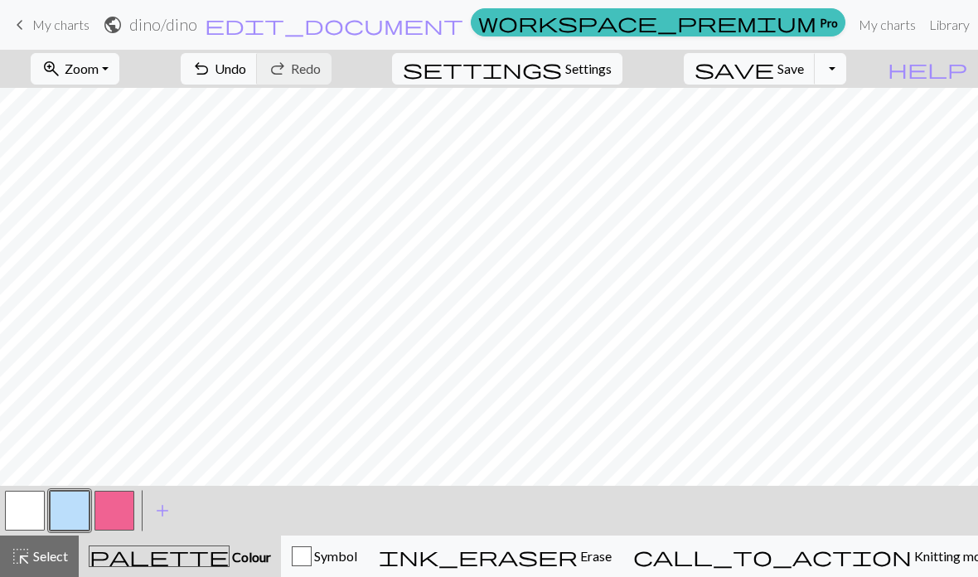
click at [847, 74] on button "Toggle Dropdown" at bounding box center [831, 69] width 32 height 32
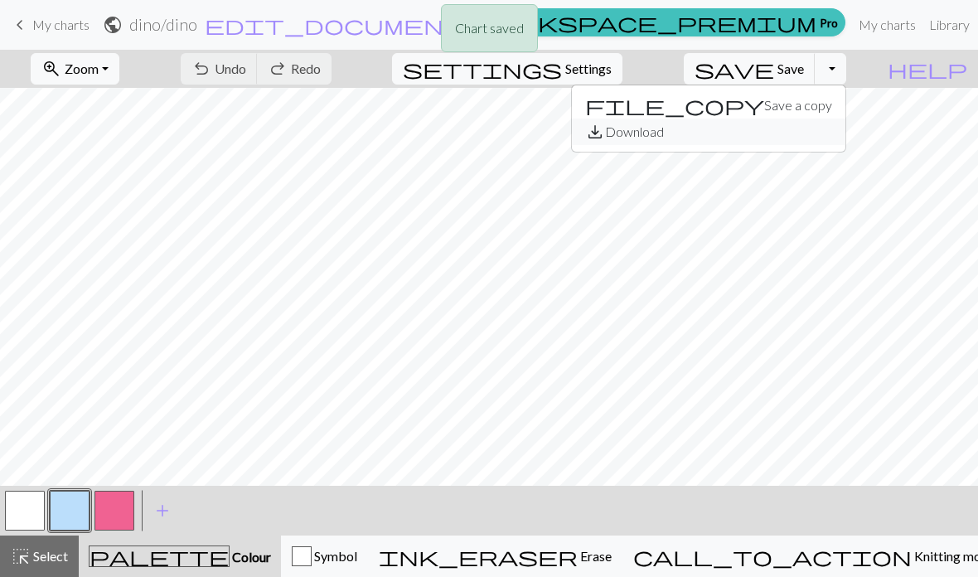
click at [828, 135] on button "save_alt Download" at bounding box center [709, 132] width 274 height 27
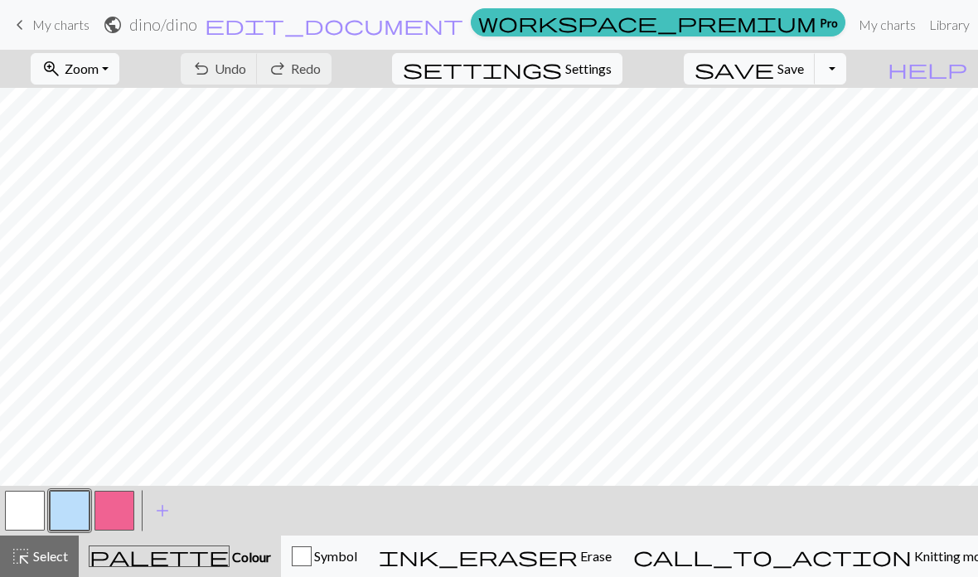
click at [847, 70] on button "Toggle Dropdown" at bounding box center [831, 69] width 32 height 32
click at [832, 109] on button "file_copy Save a copy" at bounding box center [709, 105] width 274 height 27
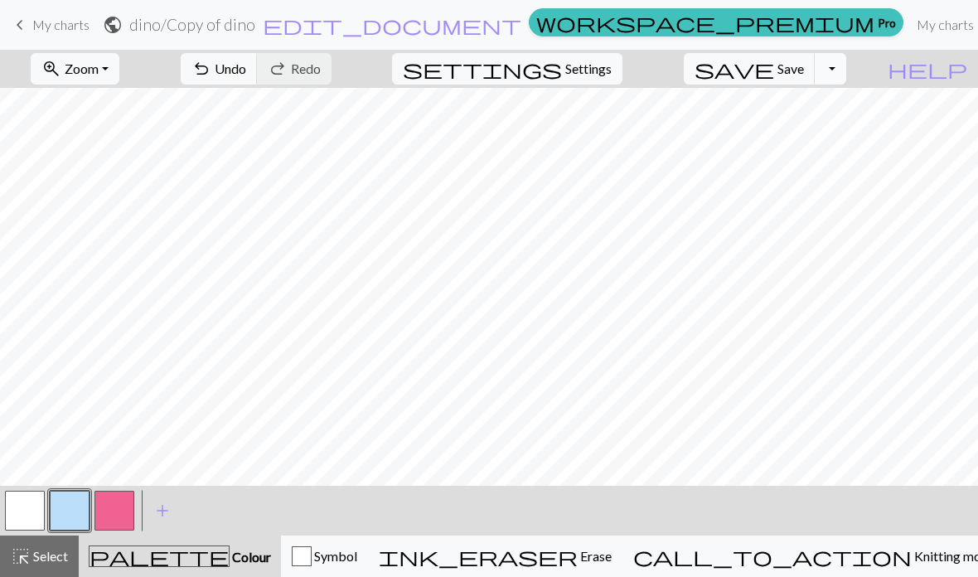
click at [847, 72] on button "Toggle Dropdown" at bounding box center [831, 69] width 32 height 32
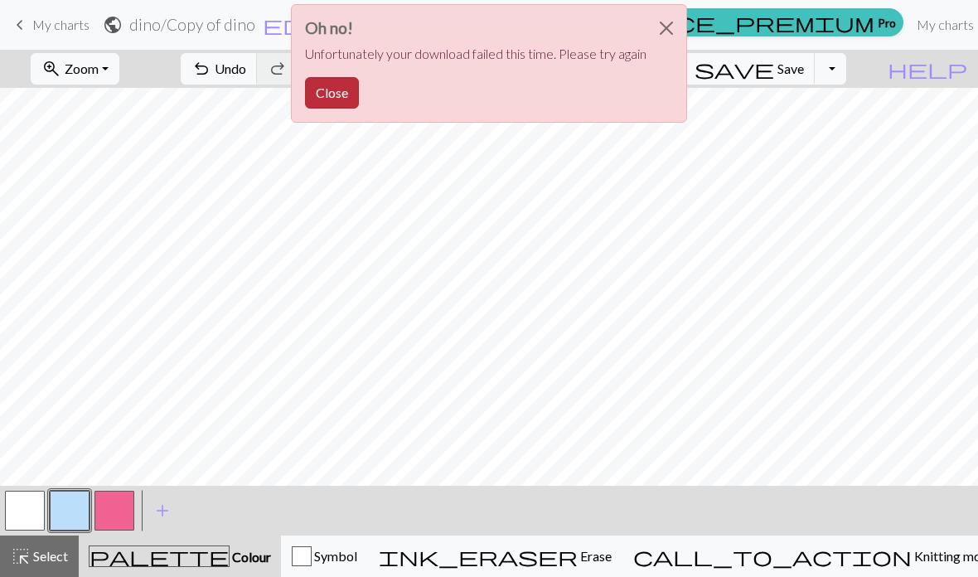
click at [327, 100] on button "Close" at bounding box center [332, 93] width 54 height 32
